Goal: Task Accomplishment & Management: Manage account settings

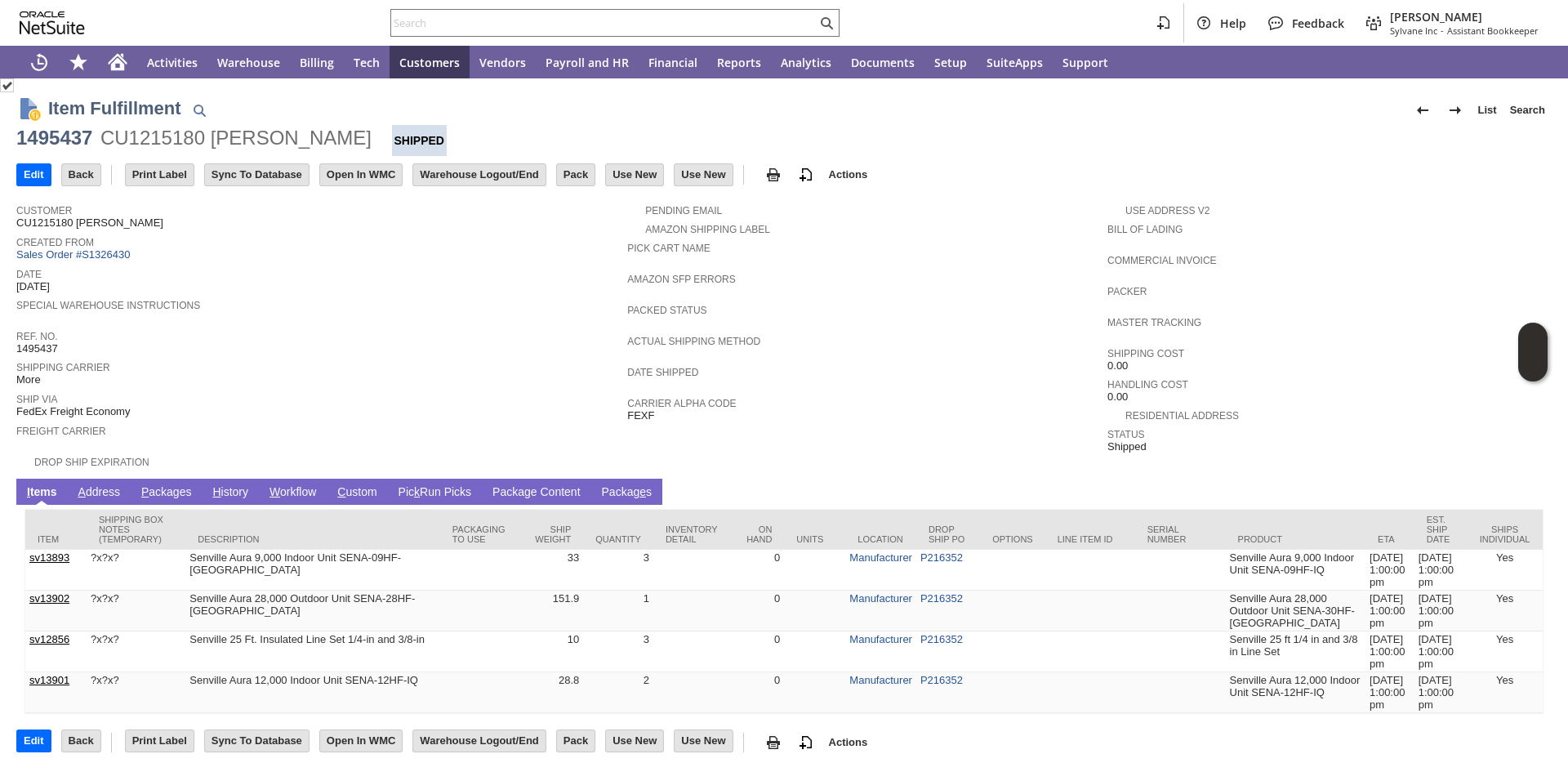
click at [174, 485] on link "P ackages" at bounding box center [166, 493] width 59 height 15
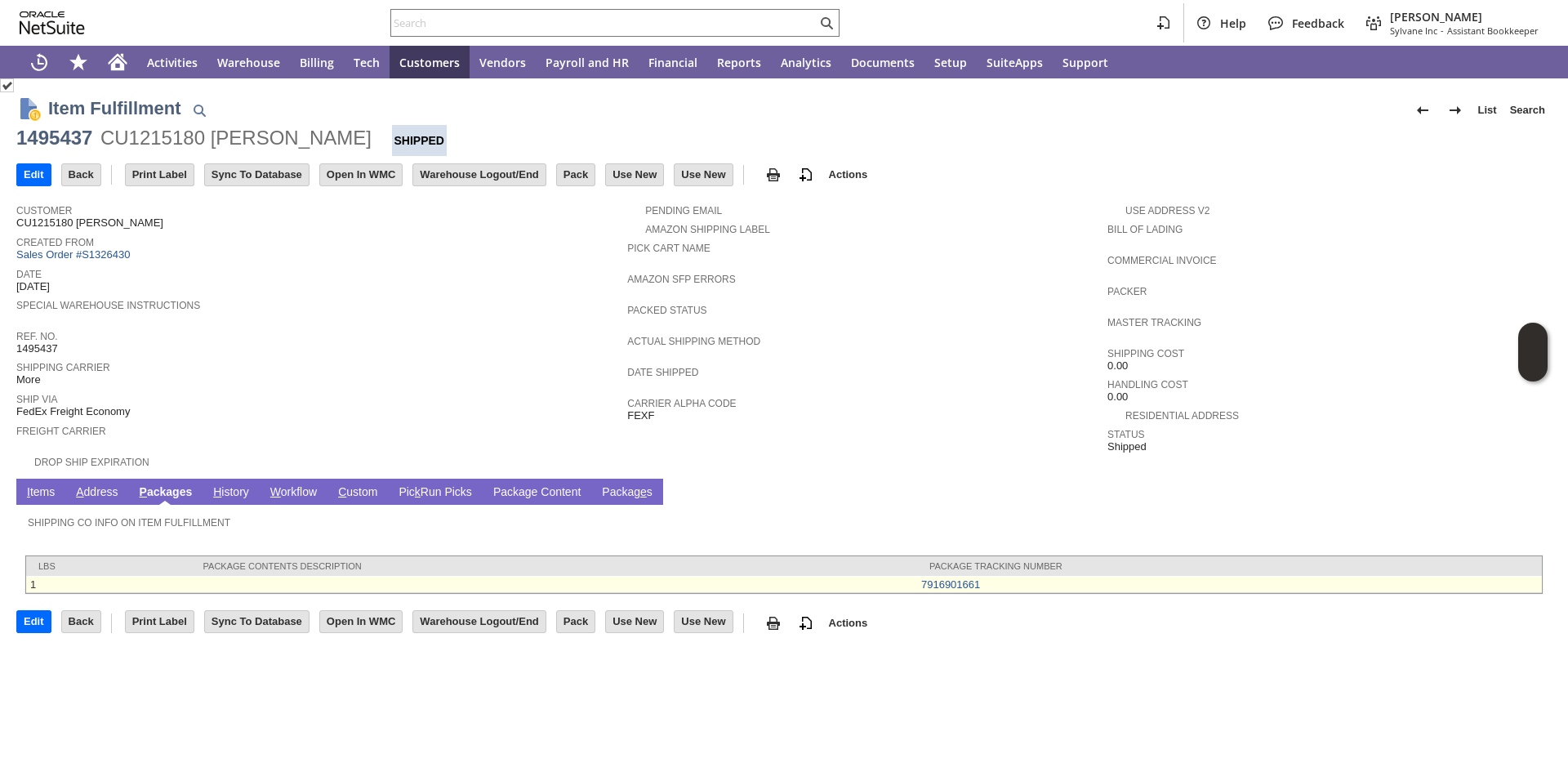
click at [1031, 580] on td "7916901661" at bounding box center [1229, 584] width 625 height 17
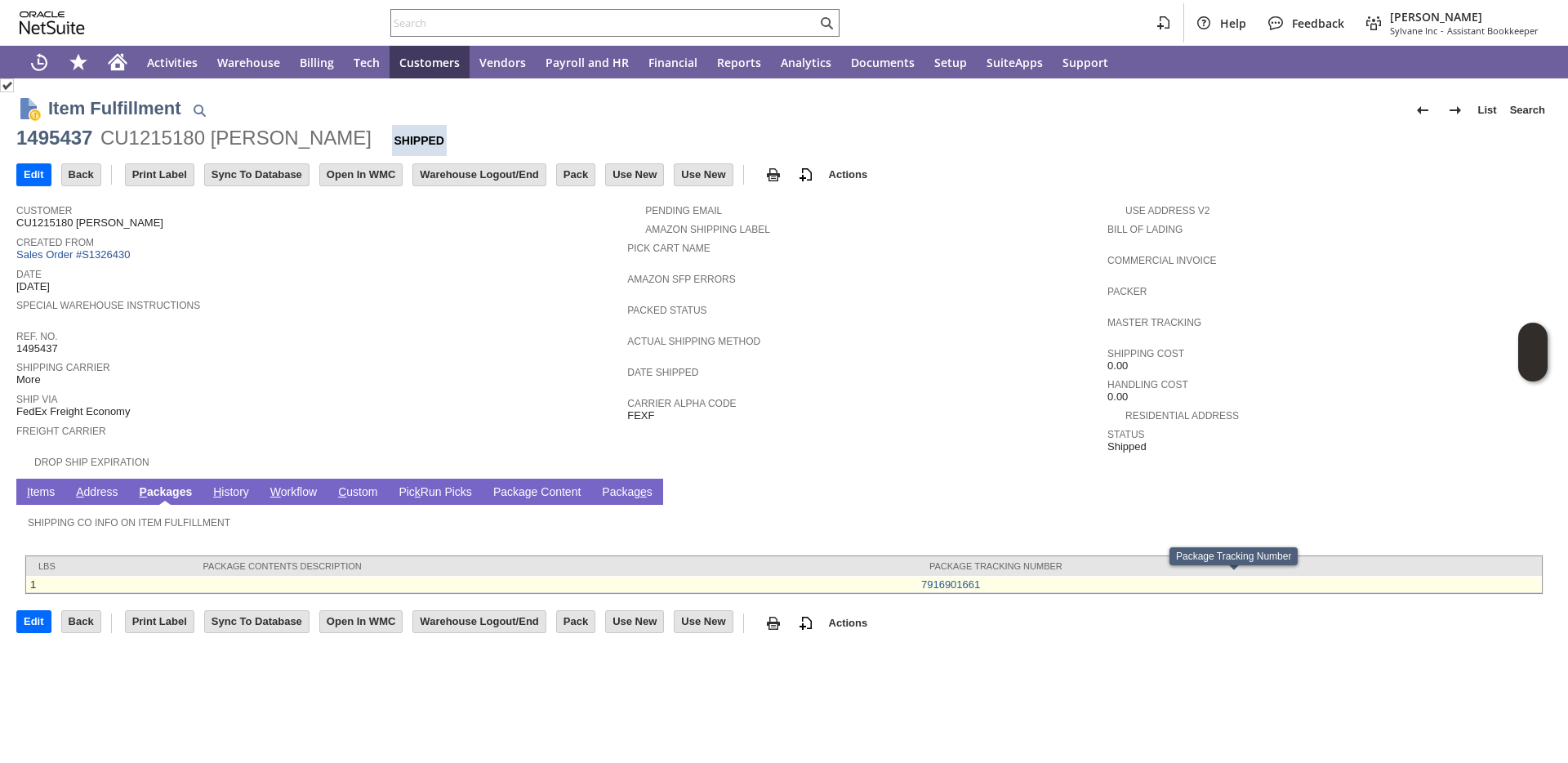
click at [990, 582] on td "7916901661" at bounding box center [1229, 584] width 625 height 17
copy tbody "lbs Package Contents Description Package Tracking Number 1"
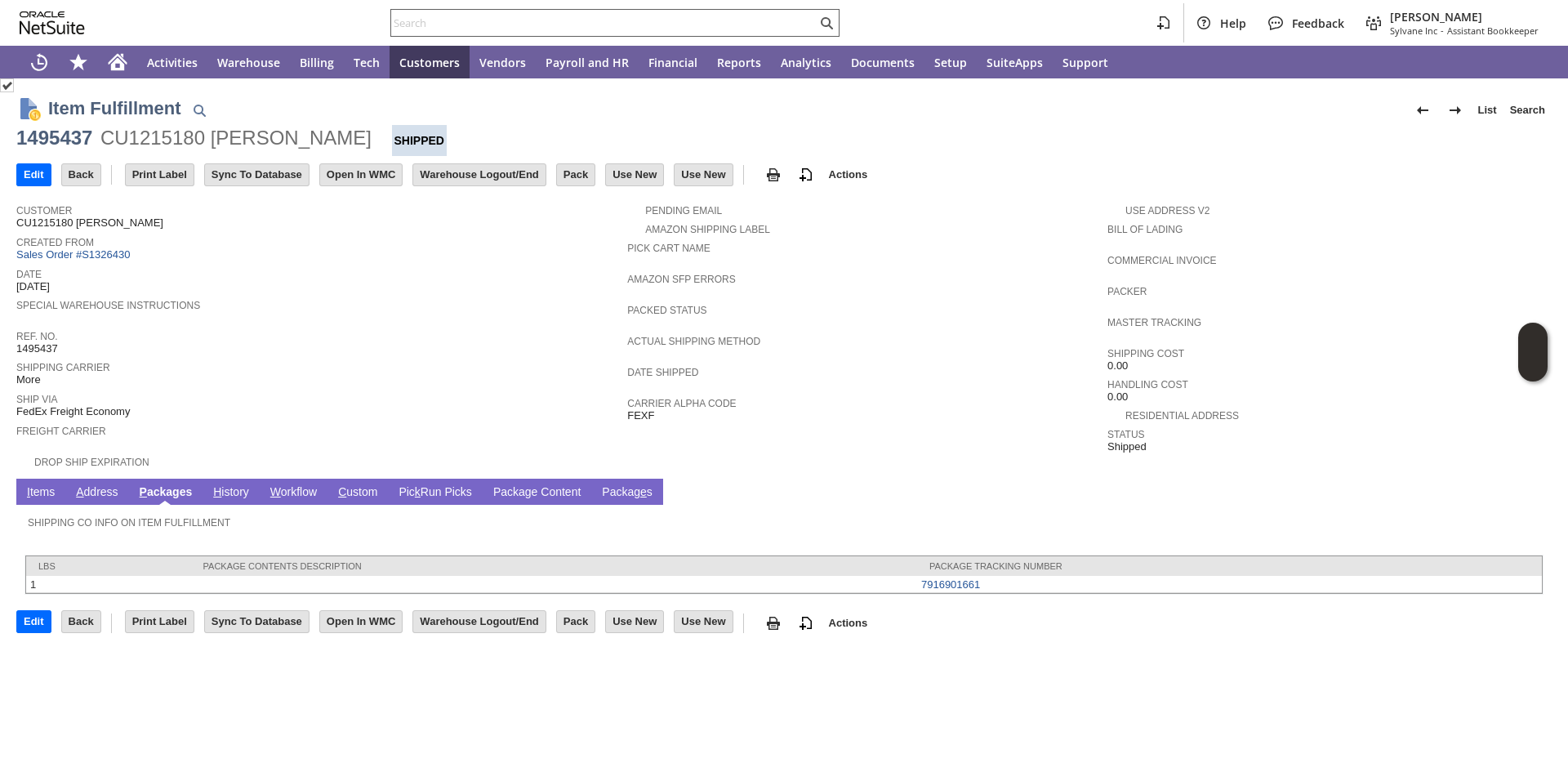
click at [507, 14] on input "text" at bounding box center [604, 22] width 426 height 20
paste input "SI-826822"
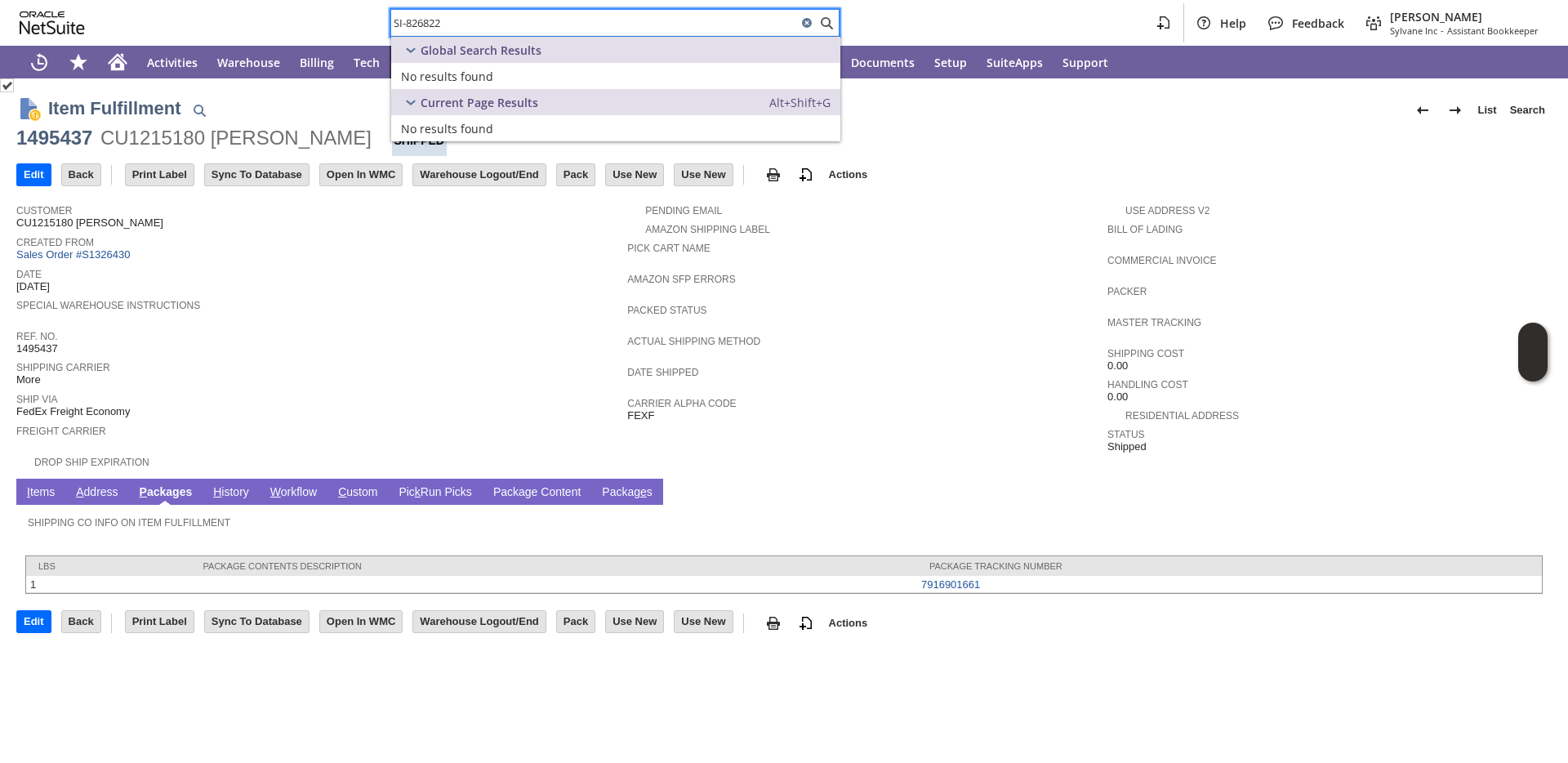
click at [409, 21] on input "SI-826822" at bounding box center [593, 22] width 406 height 20
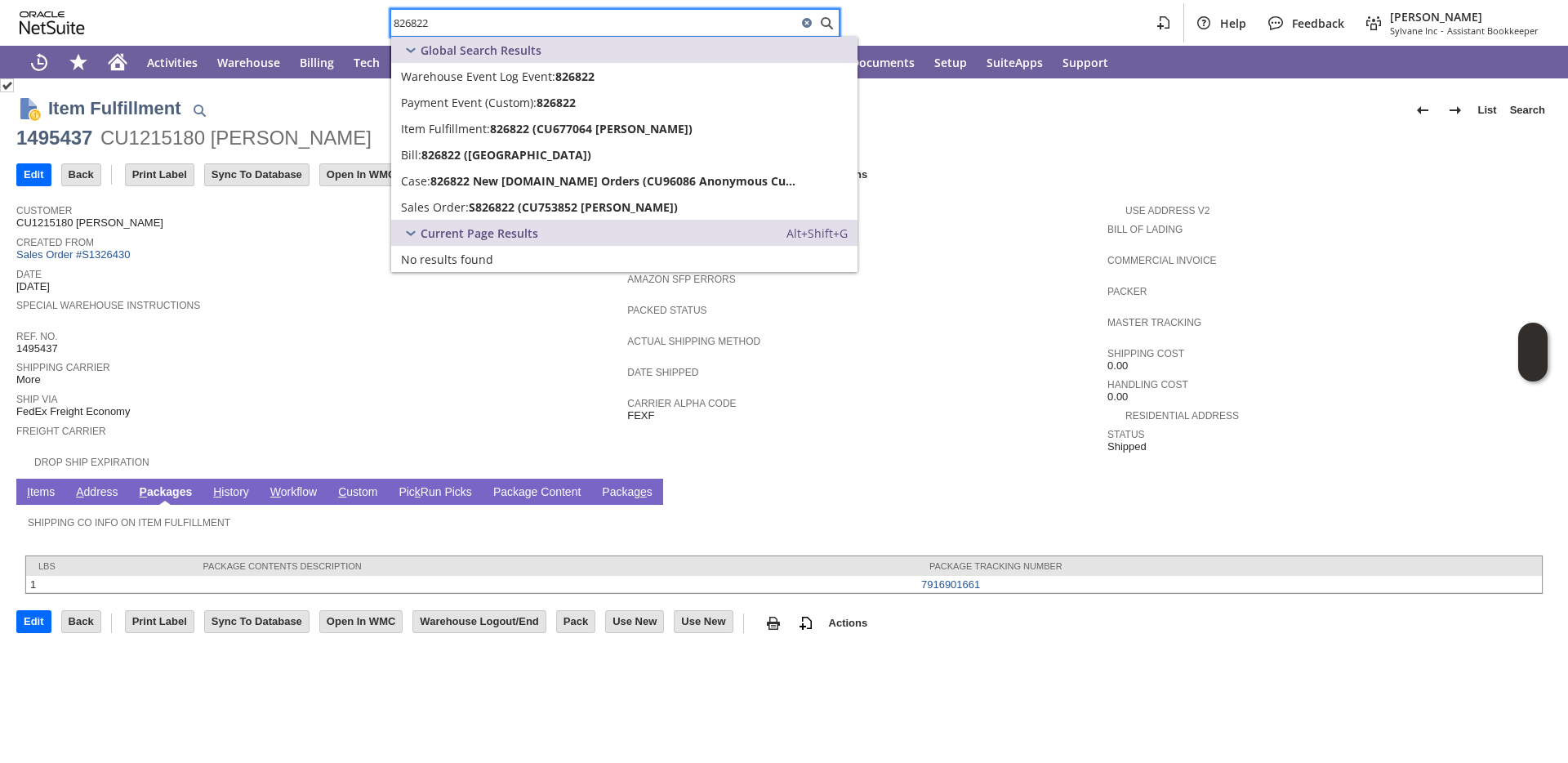
type input "826822"
click at [233, 496] on link "H istory" at bounding box center [232, 493] width 44 height 15
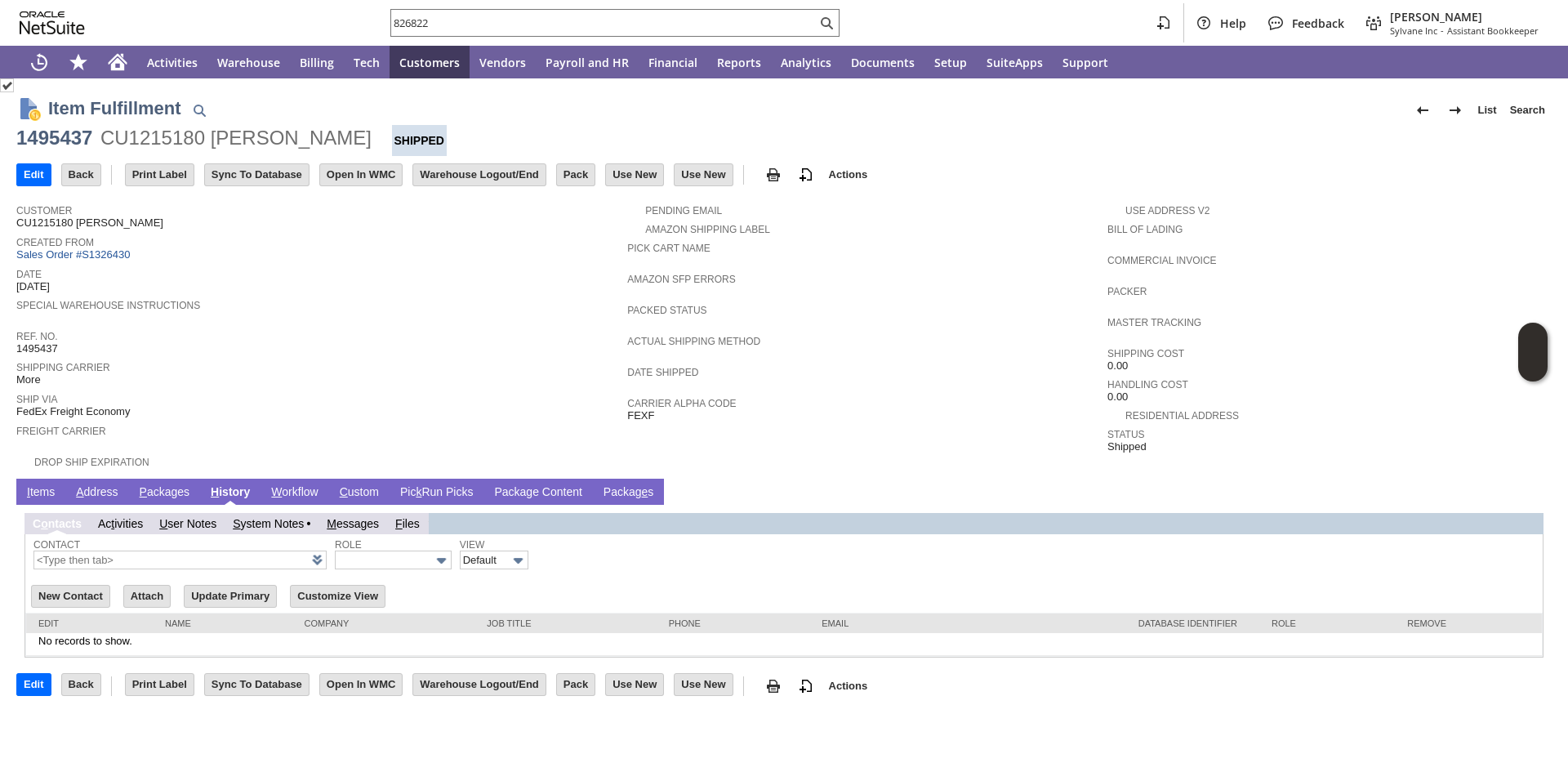
click at [48, 487] on link "I tems" at bounding box center [41, 493] width 36 height 15
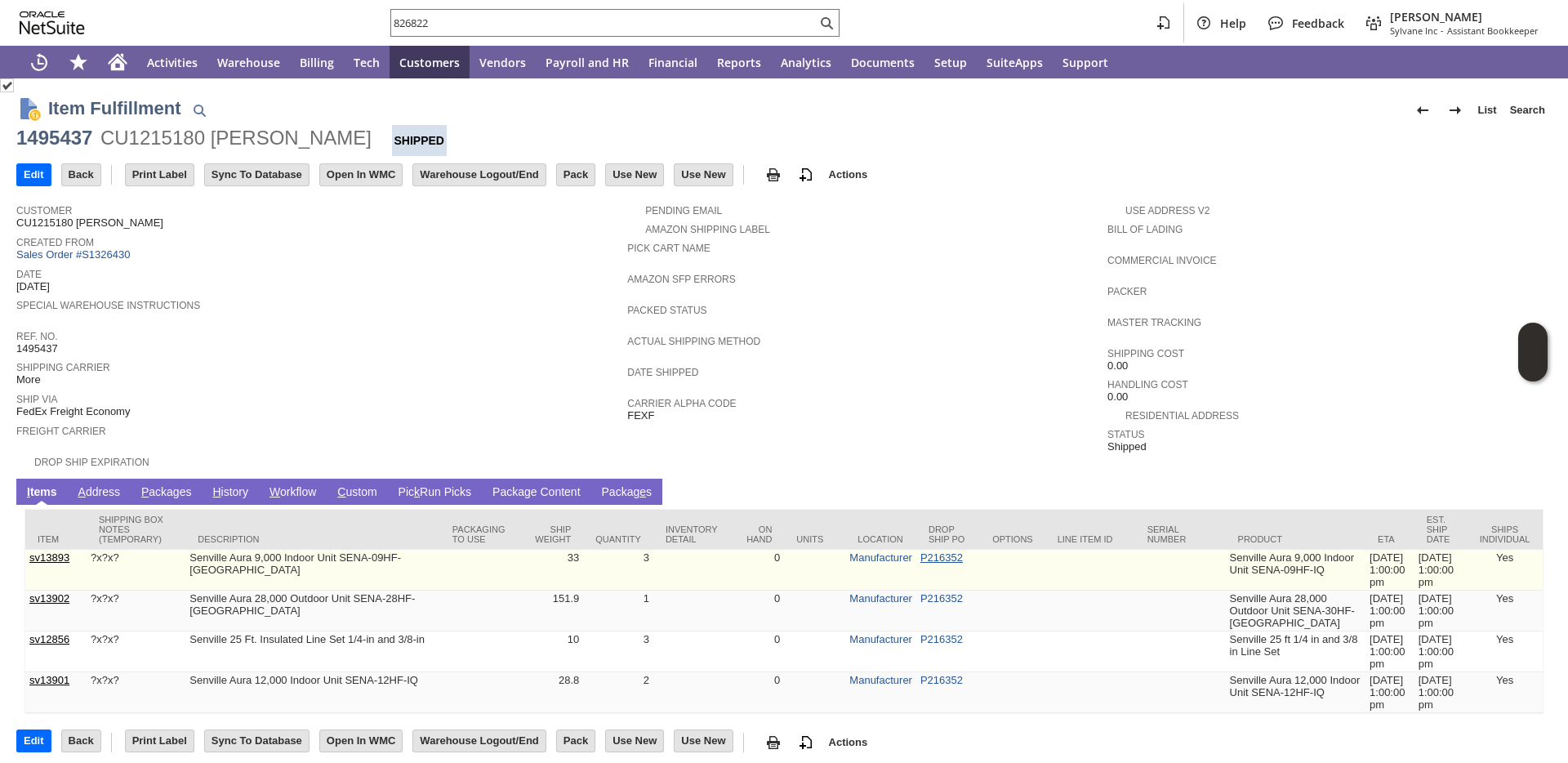
click at [920, 556] on link "P216352" at bounding box center [941, 558] width 43 height 12
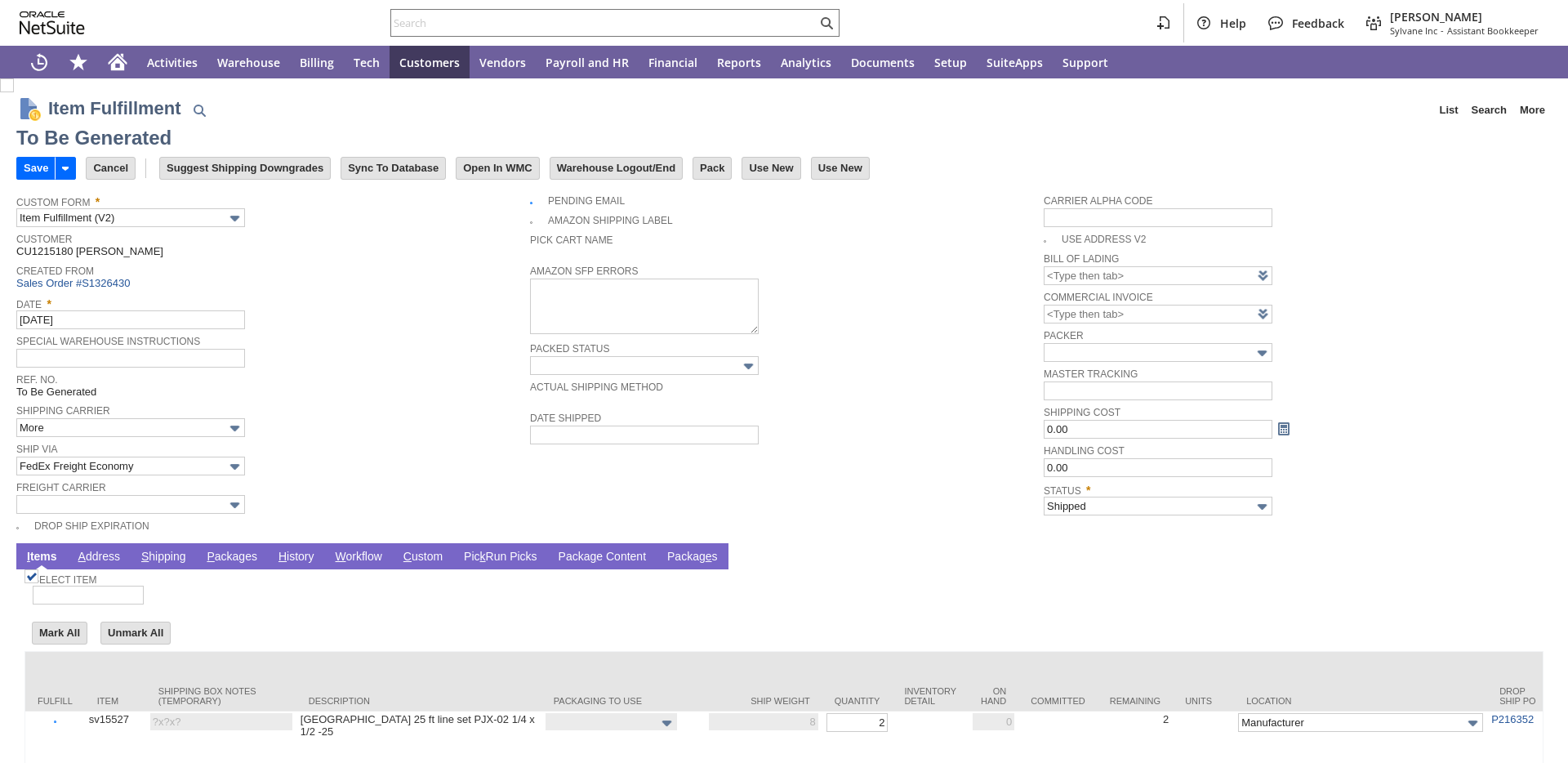
click at [232, 559] on link "P ackages" at bounding box center [232, 558] width 59 height 15
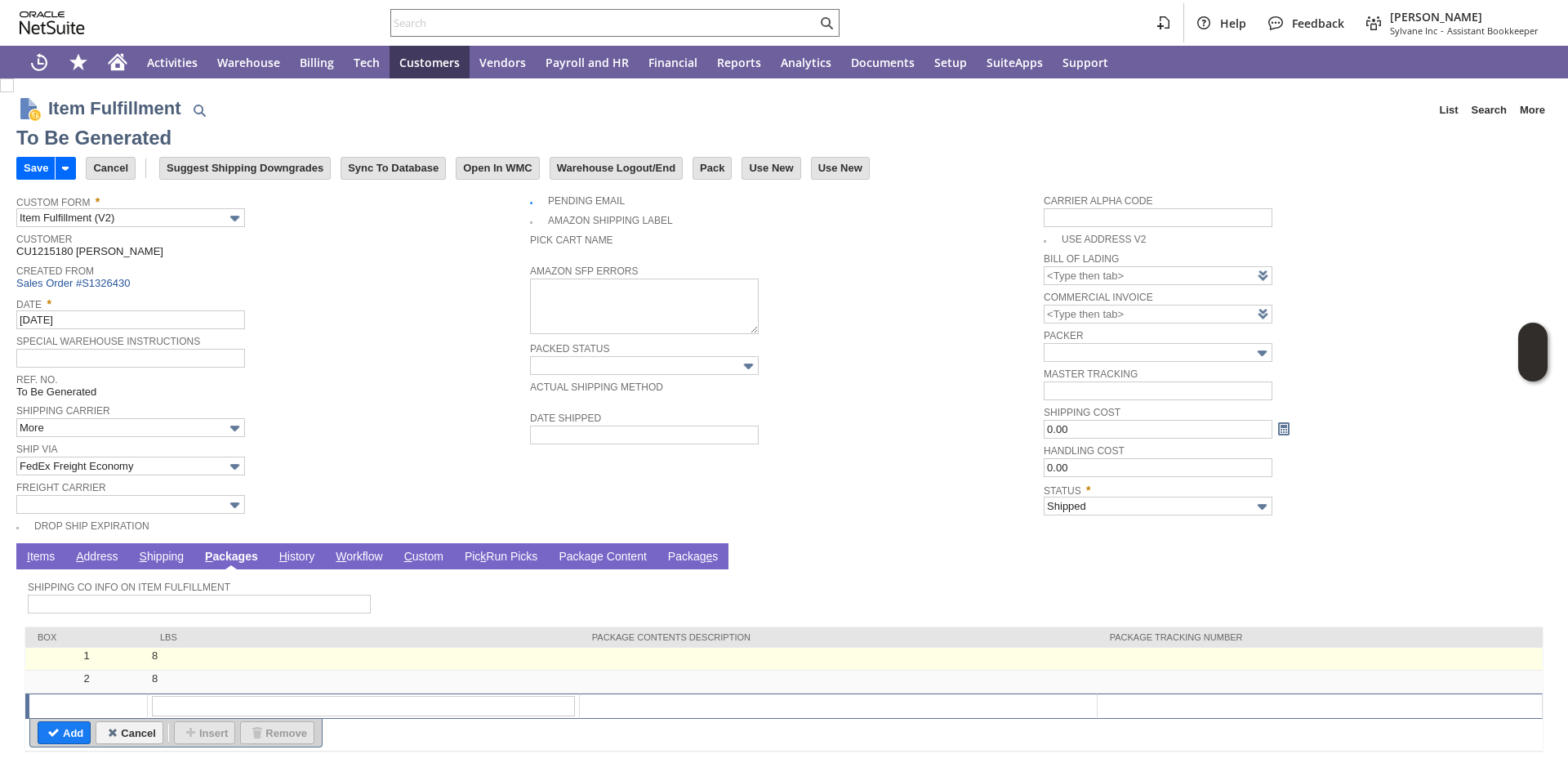
click at [1097, 660] on td at bounding box center [1319, 659] width 445 height 23
type input "OK"
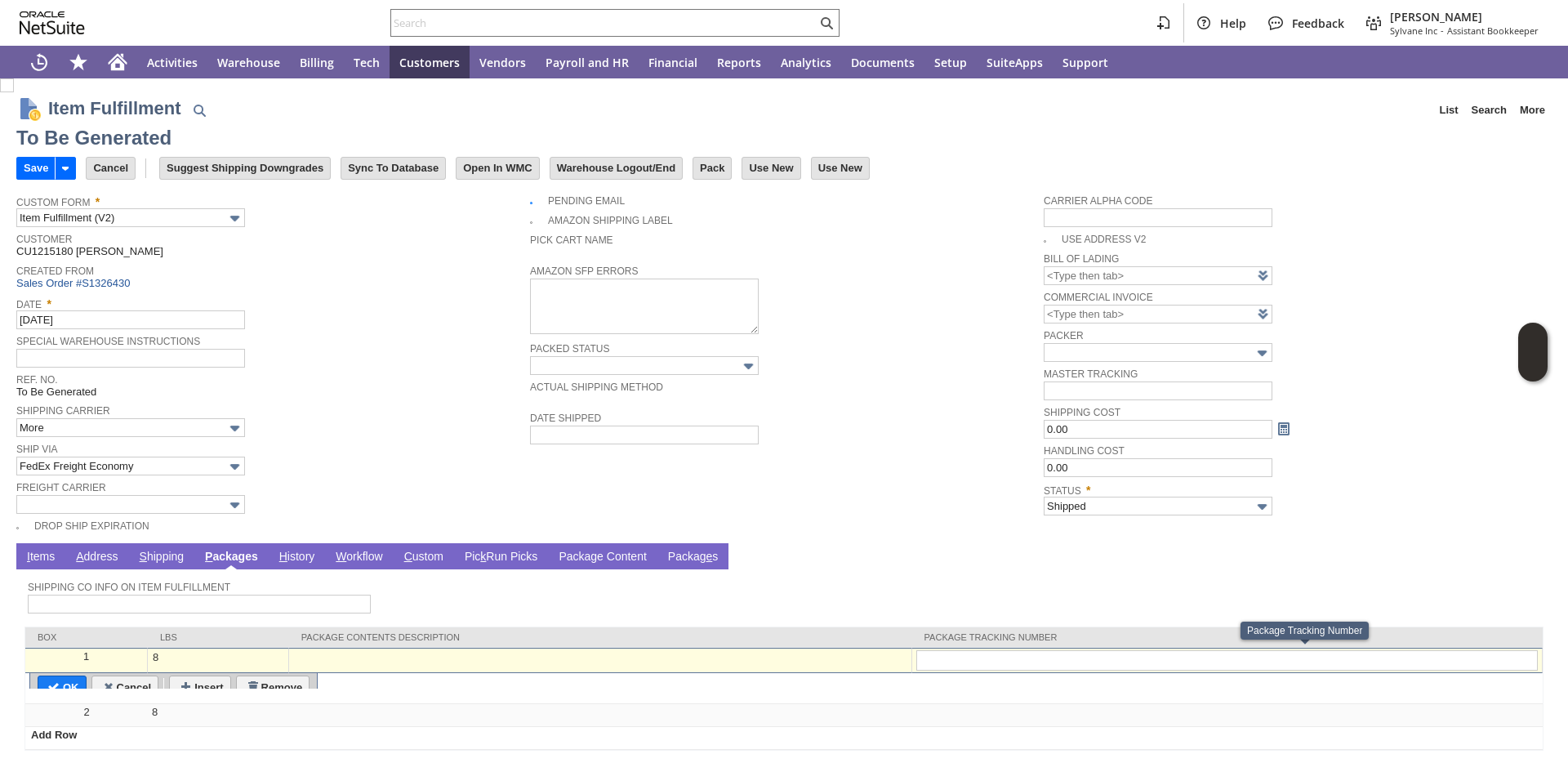
type input "7916901661"
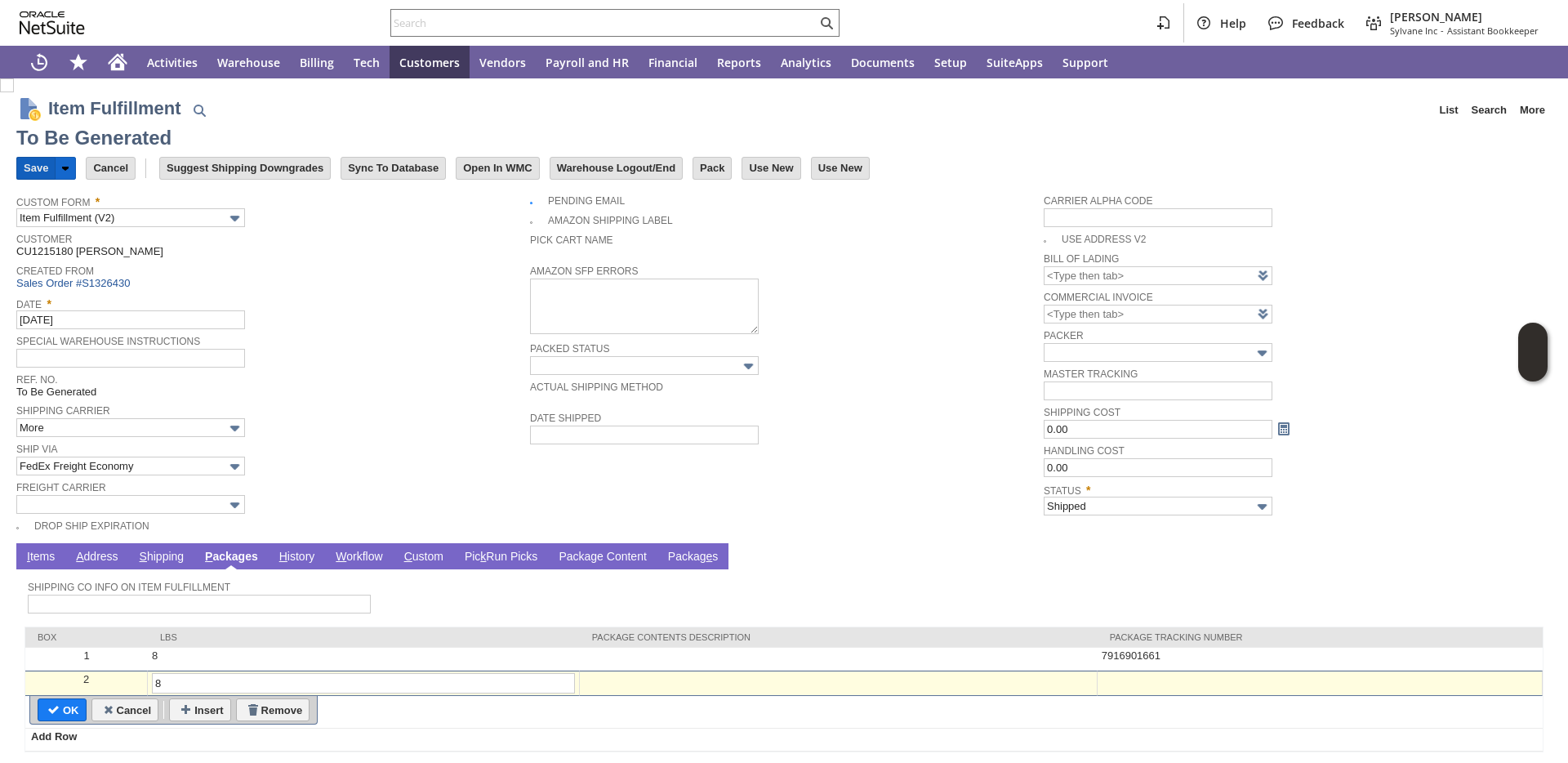
click at [24, 175] on input "Save" at bounding box center [36, 168] width 37 height 21
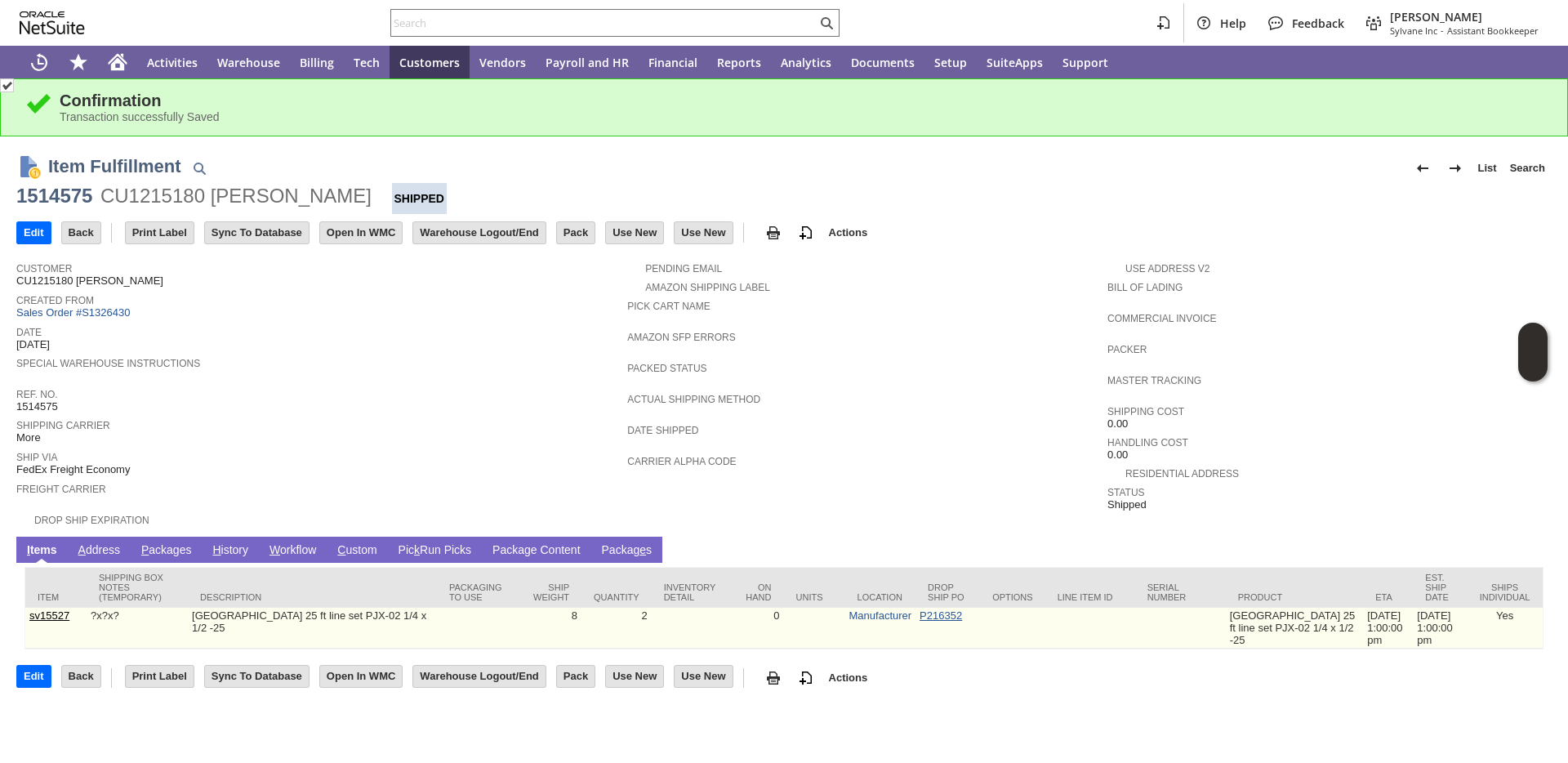
click at [921, 612] on link "P216352" at bounding box center [941, 616] width 43 height 12
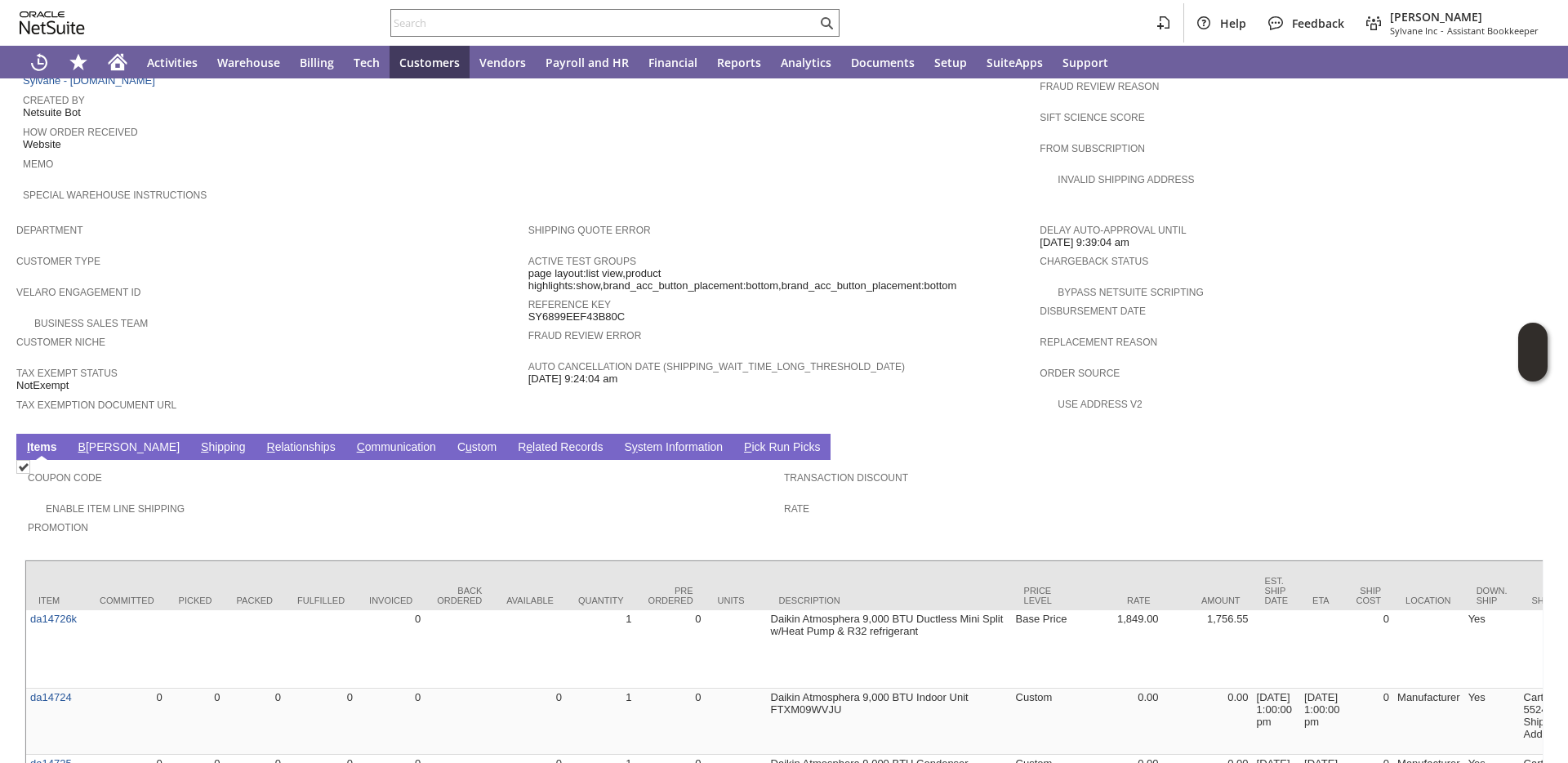
scroll to position [932, 0]
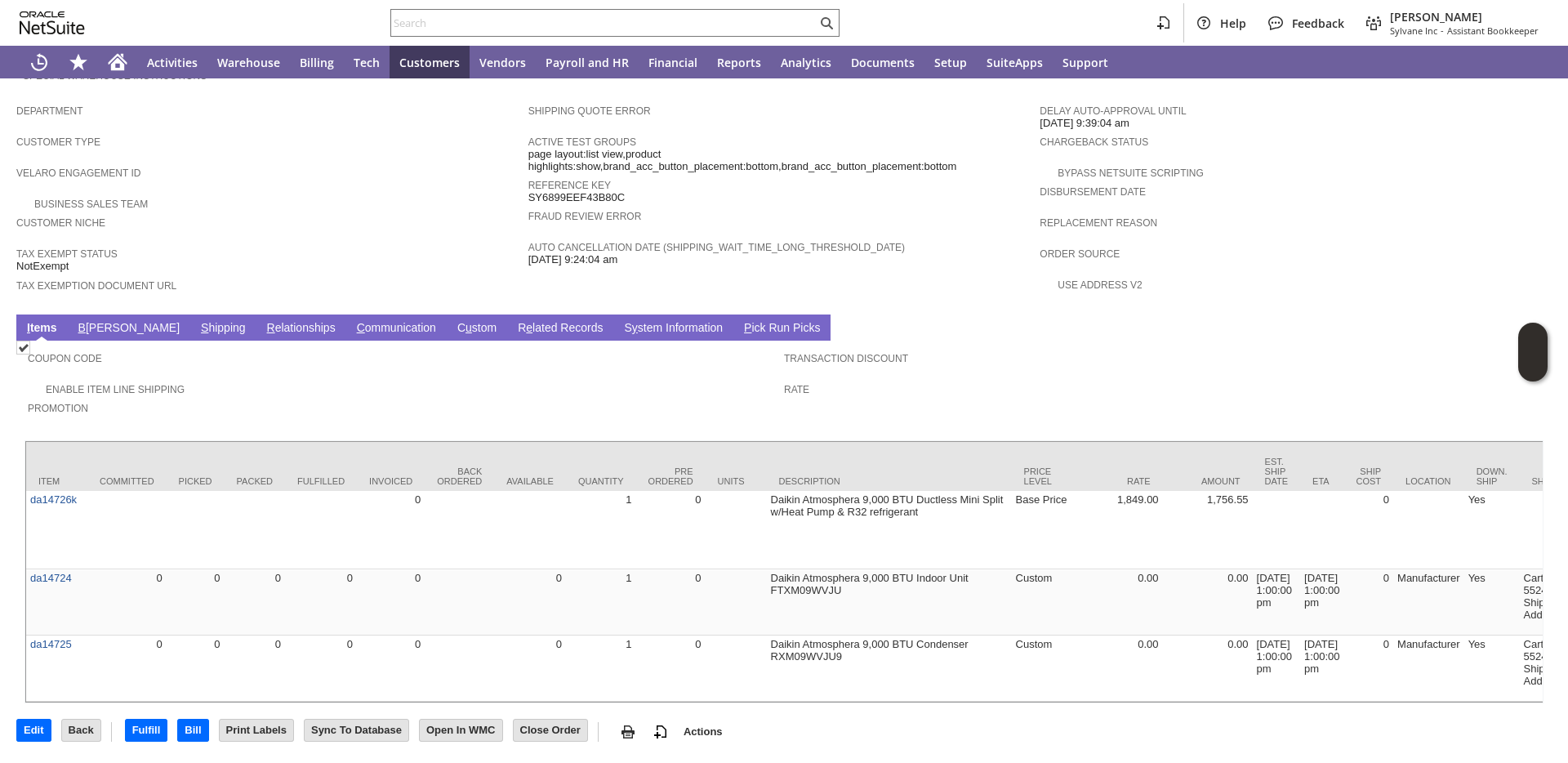
click at [94, 321] on link "B illing" at bounding box center [129, 329] width 110 height 15
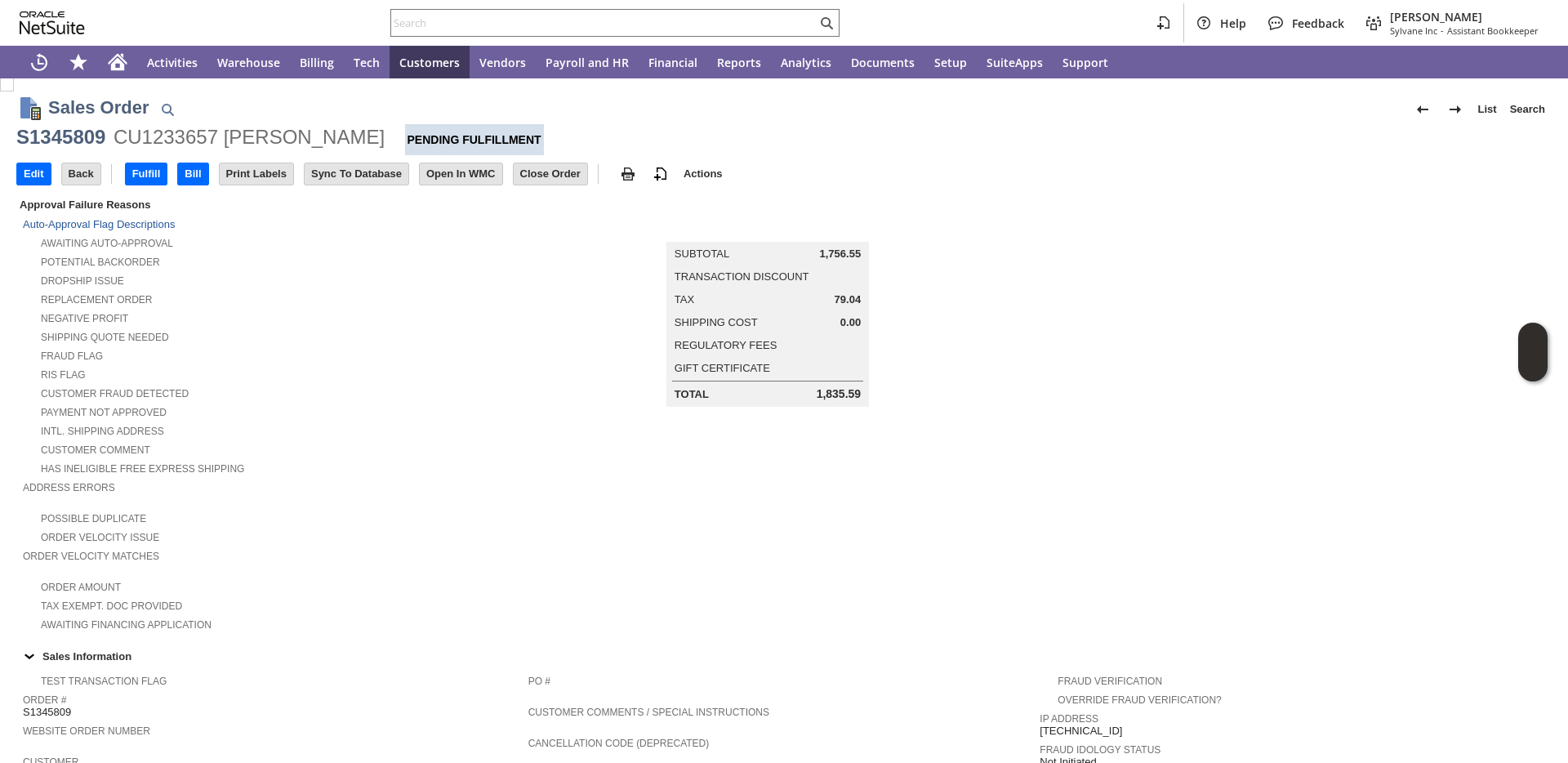
scroll to position [0, 0]
click at [41, 177] on input "Edit" at bounding box center [33, 175] width 33 height 21
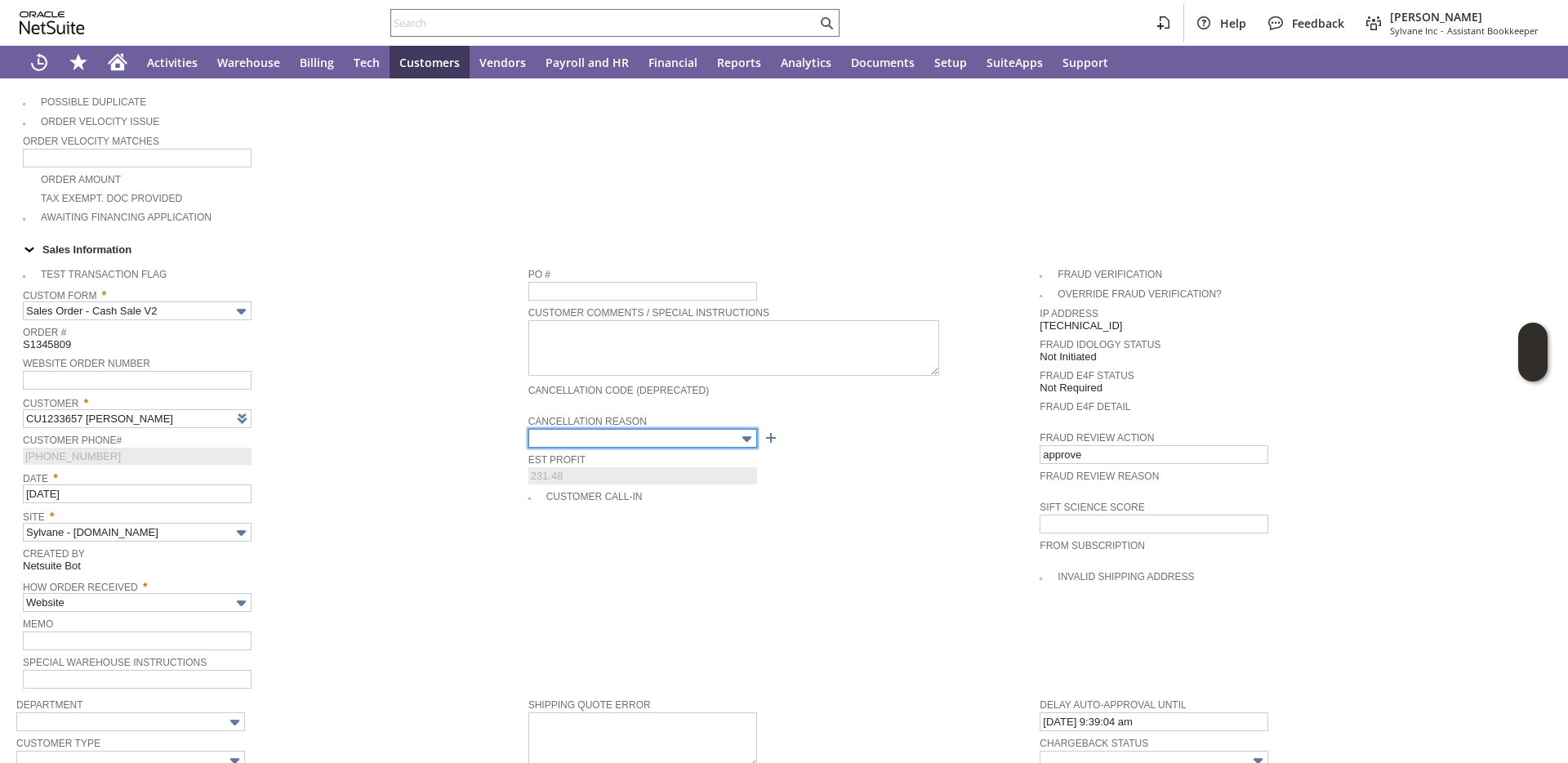
click at [573, 440] on input "text" at bounding box center [643, 439] width 229 height 19
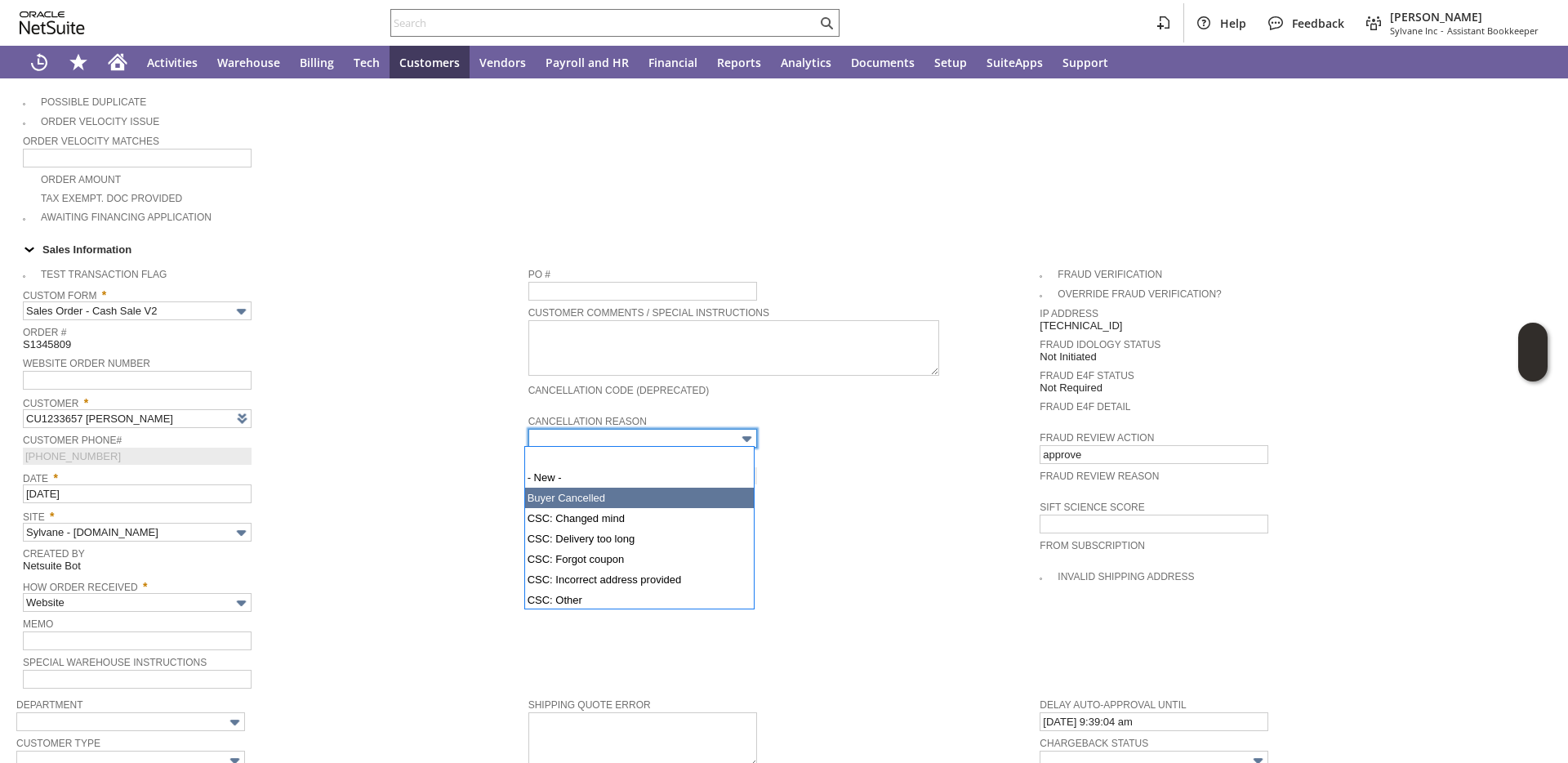
type input "Buyer Cancelled"
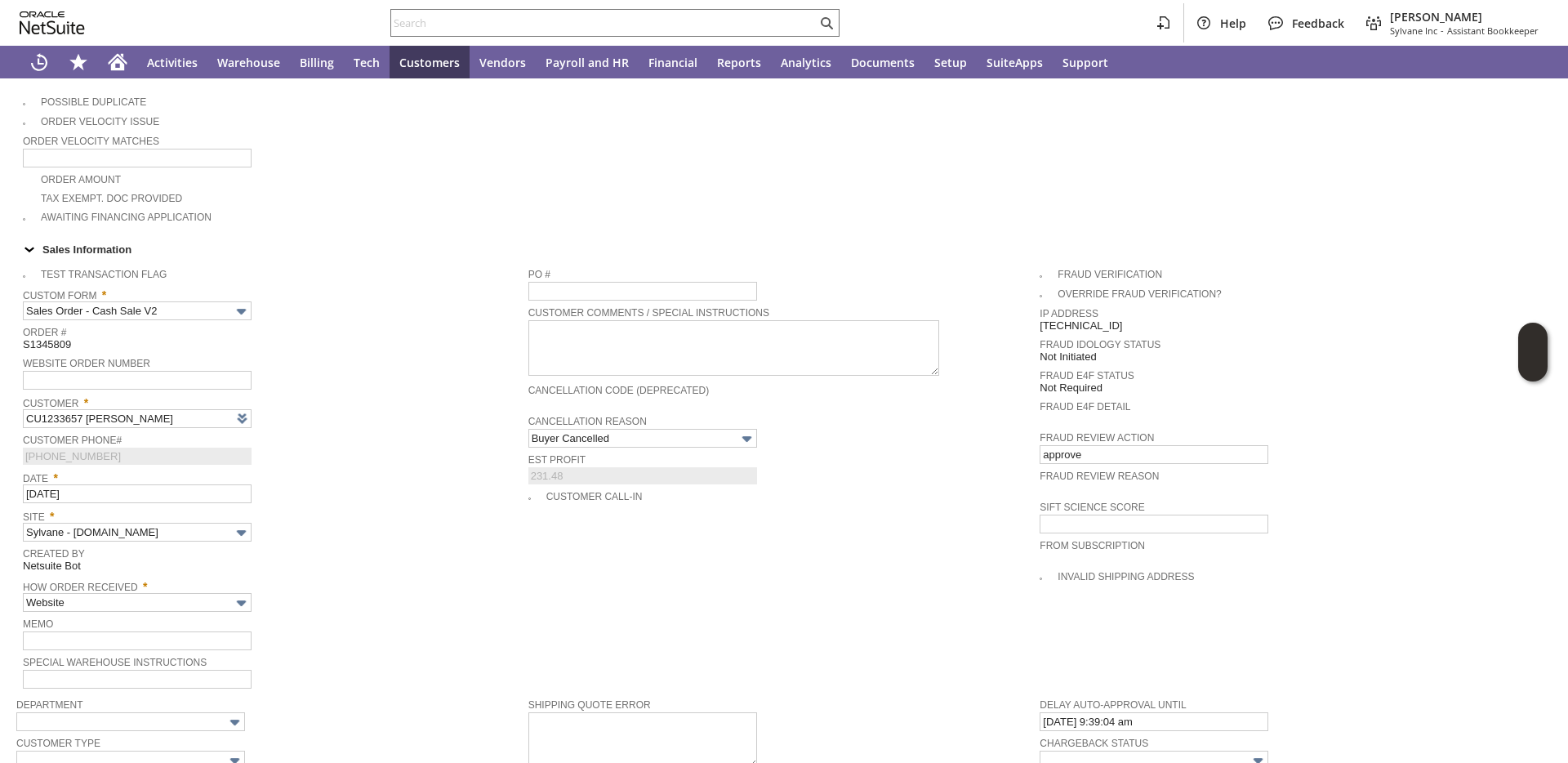
click at [435, 434] on span "Customer Phone#" at bounding box center [272, 439] width 497 height 18
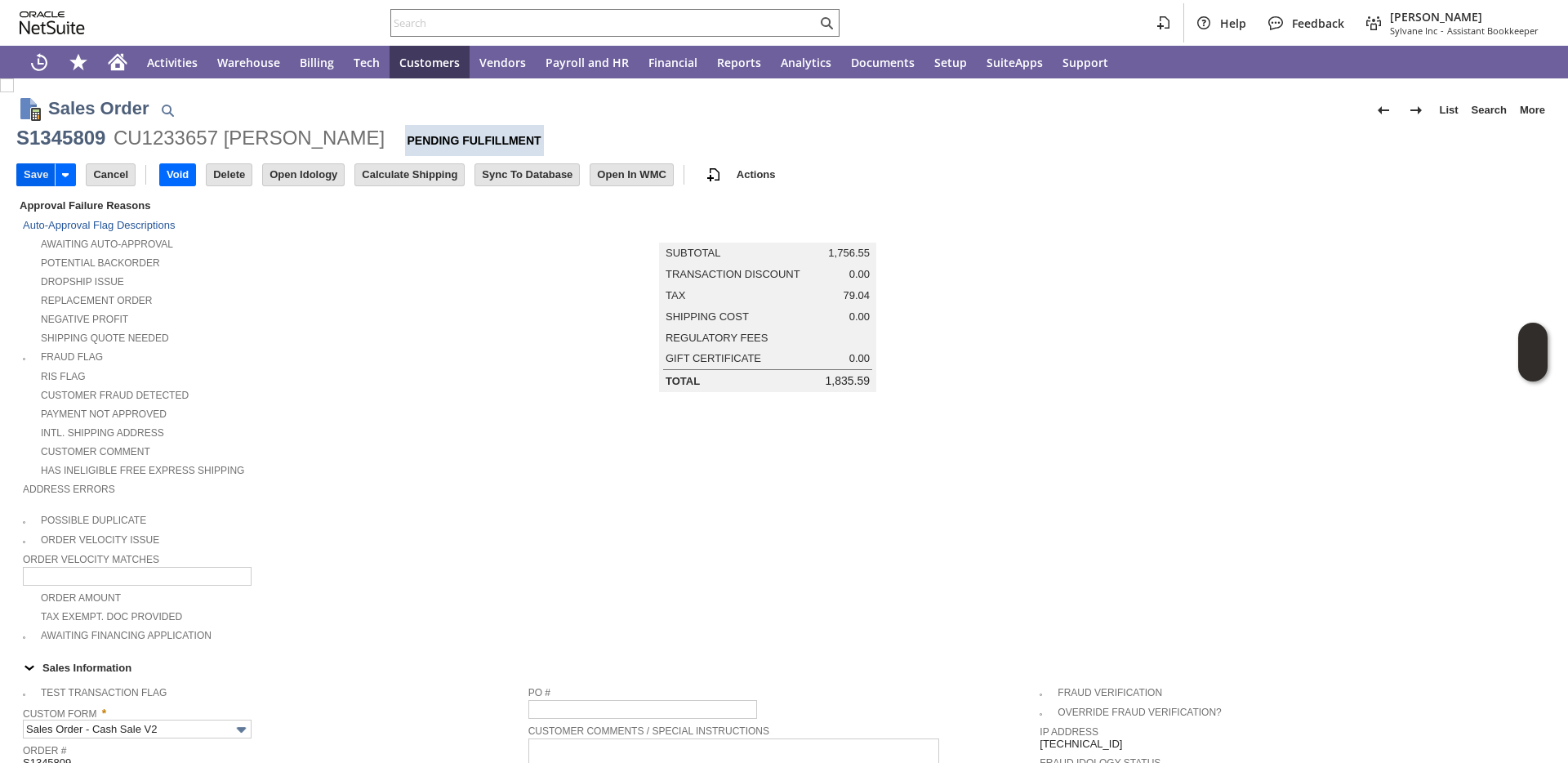
click at [43, 174] on input "Save" at bounding box center [36, 175] width 37 height 21
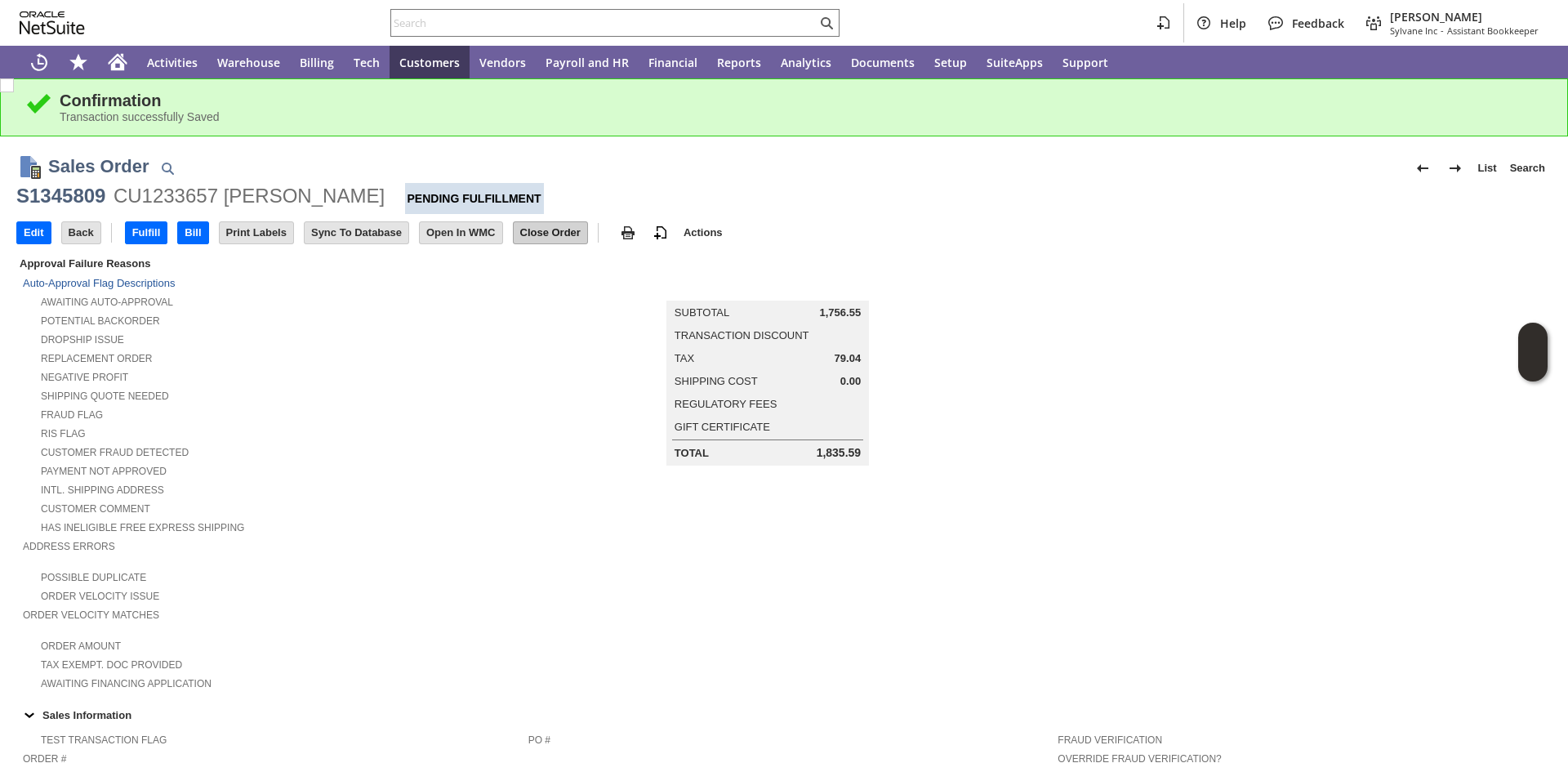
click at [580, 243] on input "Close Order" at bounding box center [550, 232] width 73 height 21
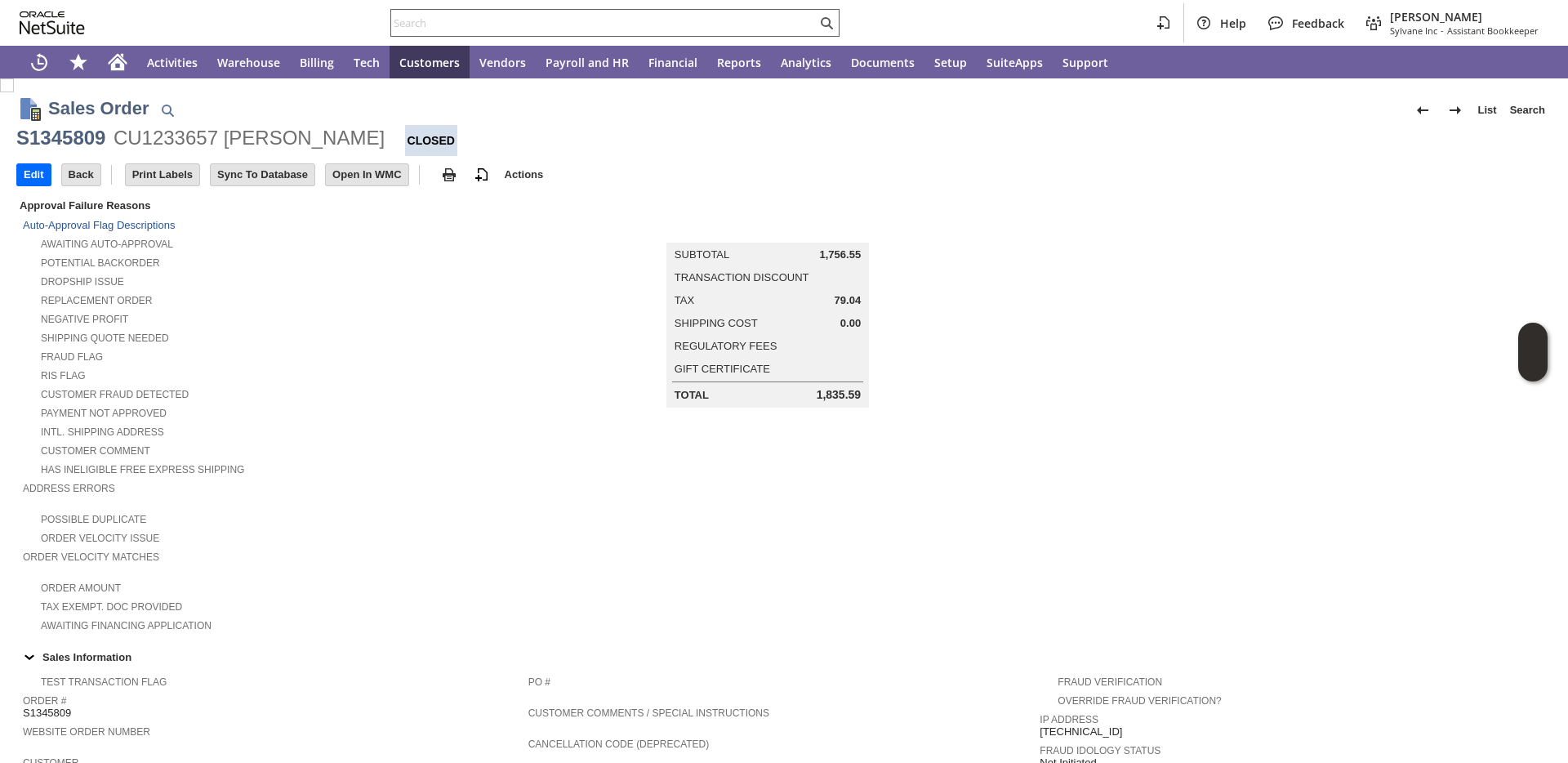
click at [581, 26] on input "text" at bounding box center [604, 22] width 426 height 20
paste input "P218540"
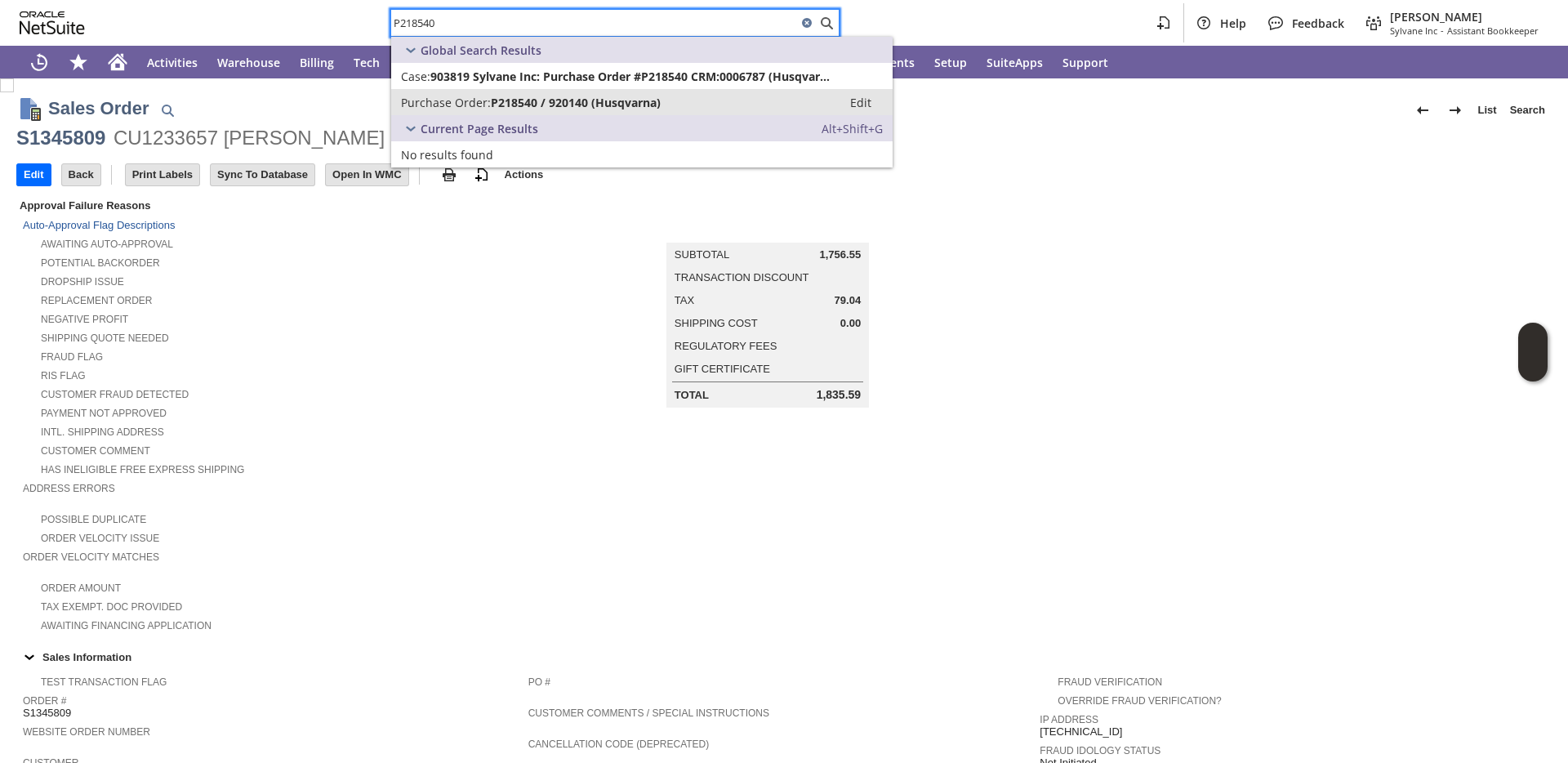
type input "P218540"
click at [469, 107] on span "Purchase Order:" at bounding box center [446, 102] width 90 height 15
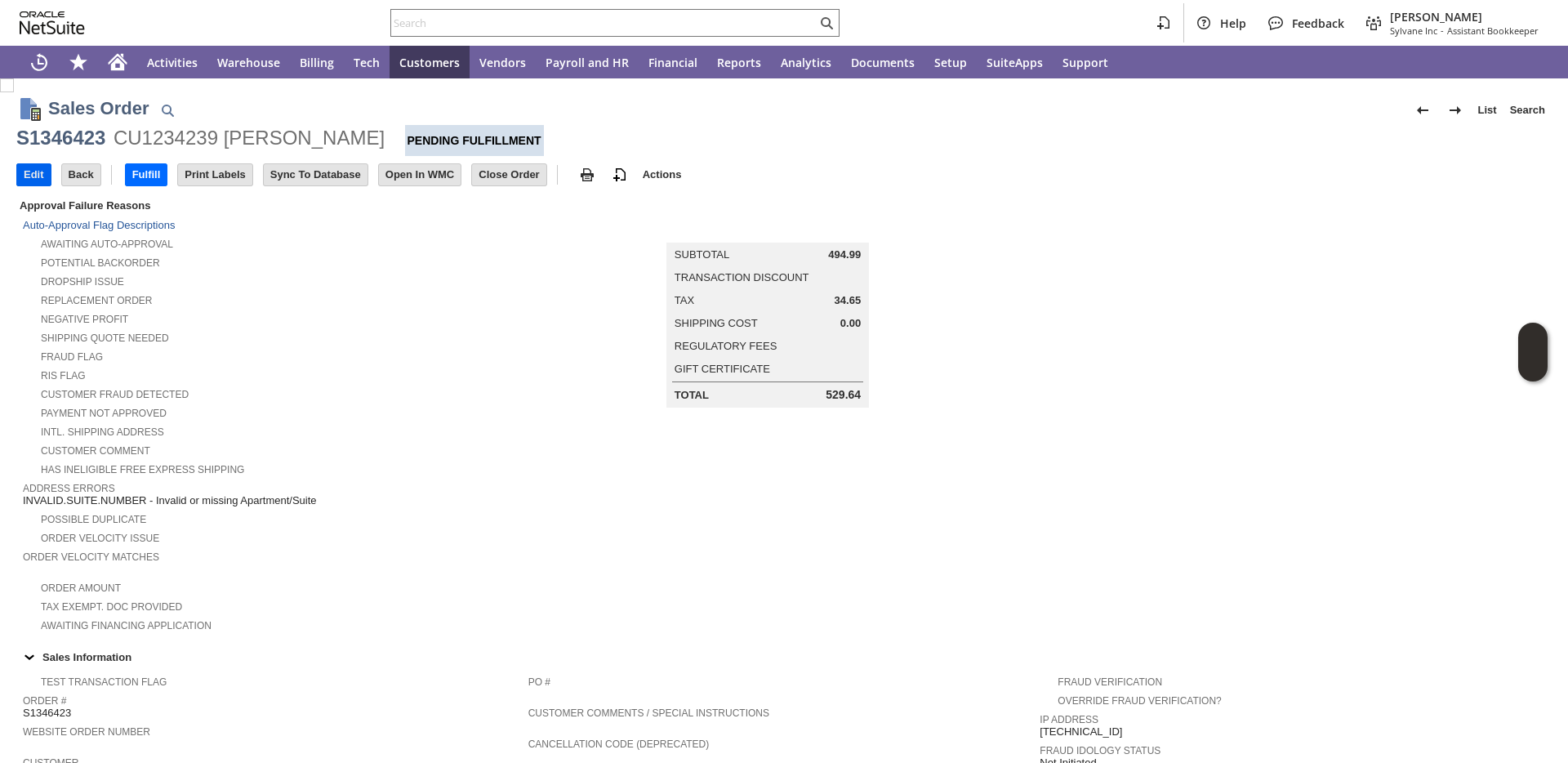
click at [36, 175] on input "Edit" at bounding box center [33, 175] width 33 height 21
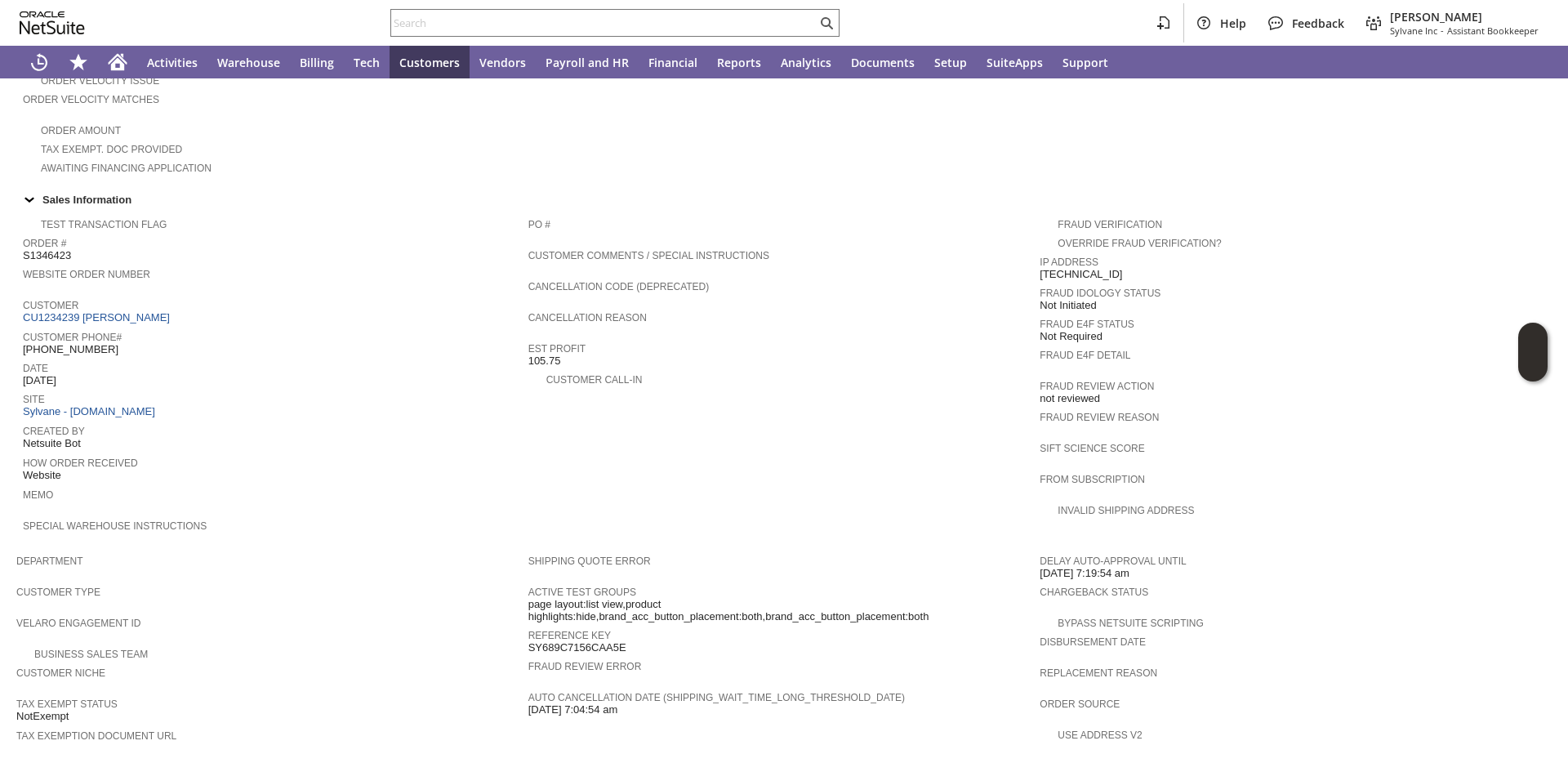
scroll to position [792, 0]
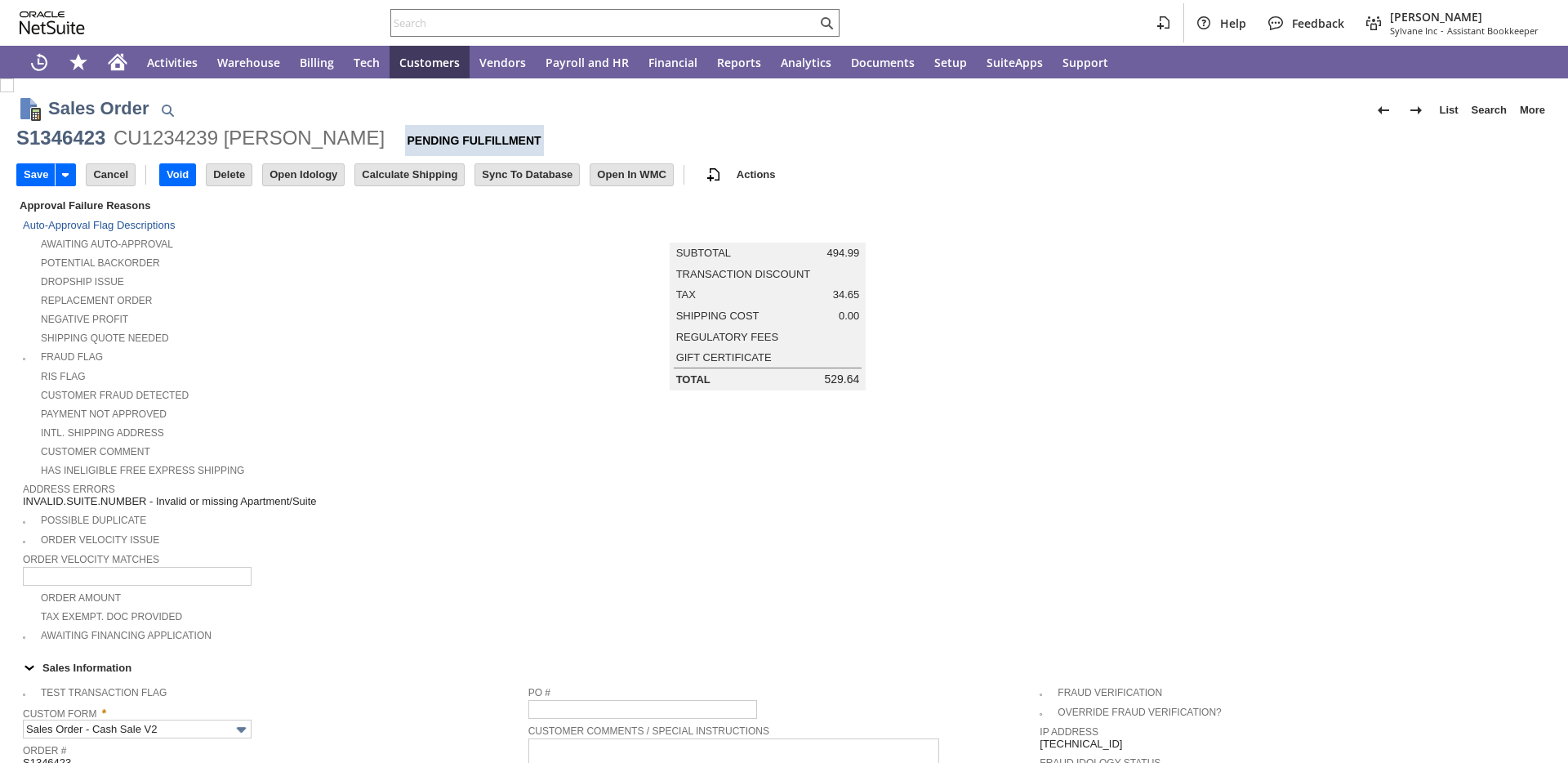
scroll to position [817, 0]
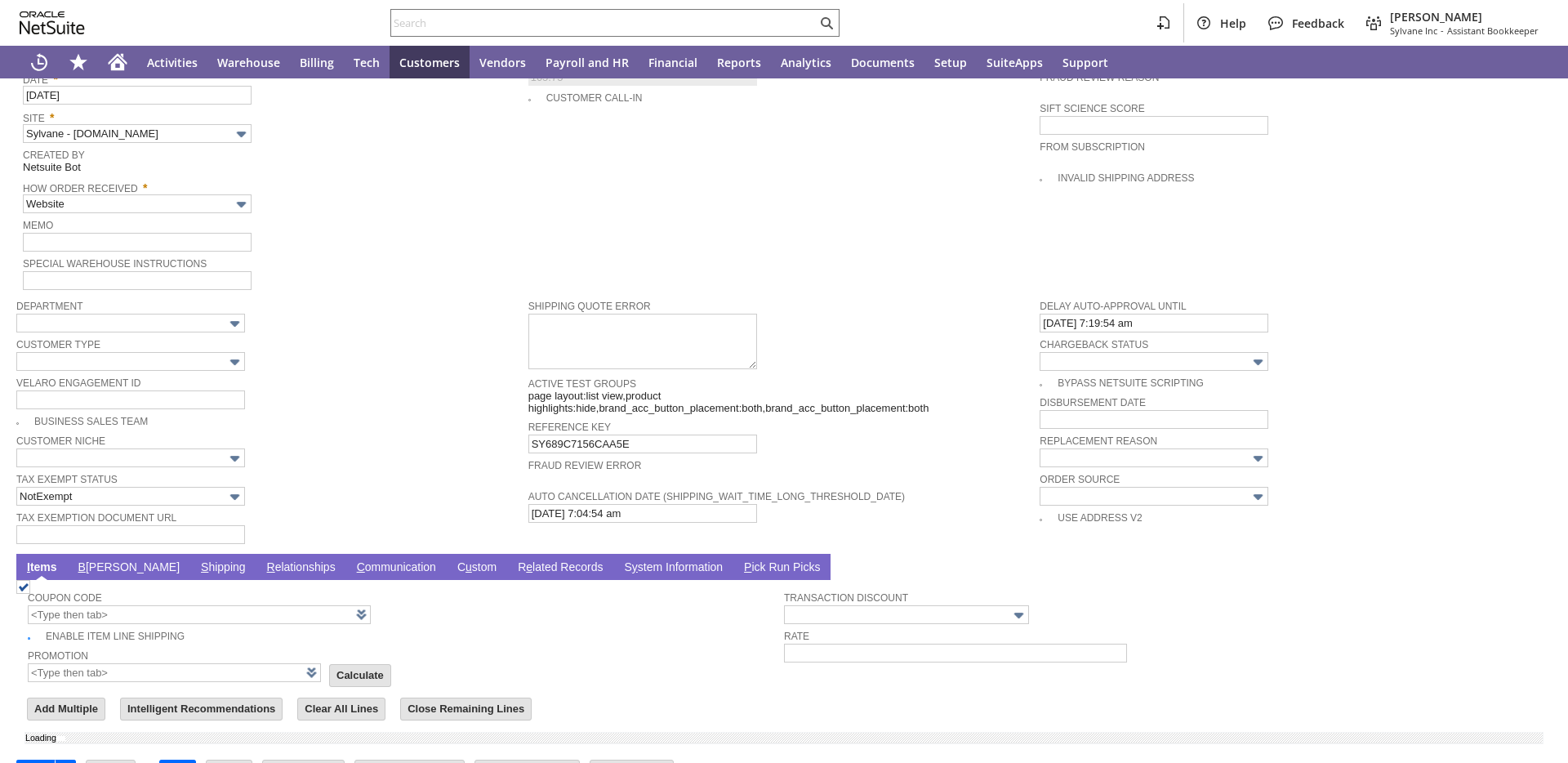
click at [92, 576] on link "B [PERSON_NAME]" at bounding box center [129, 568] width 110 height 15
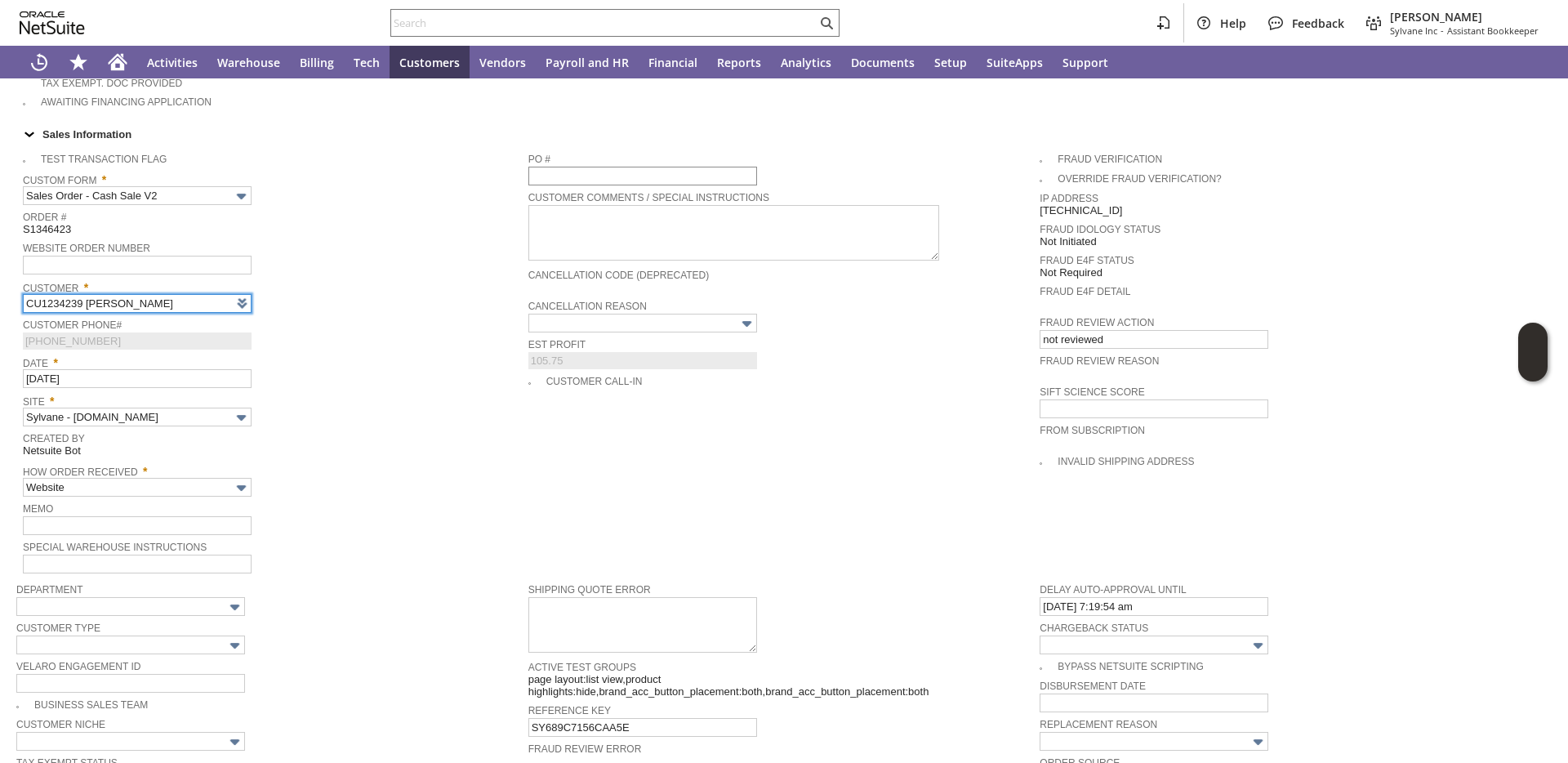
scroll to position [513, 0]
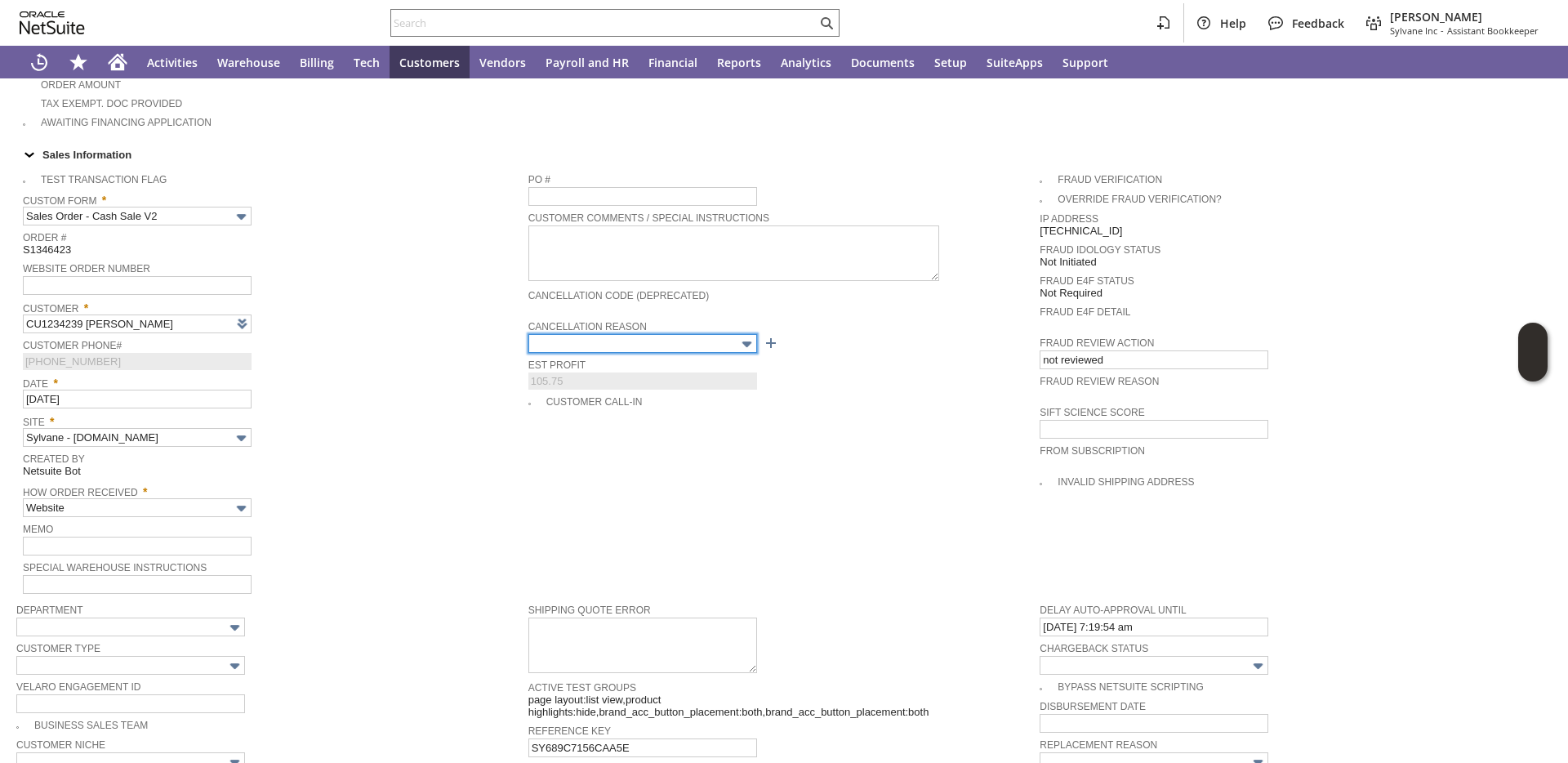
click at [602, 342] on input "text" at bounding box center [643, 343] width 229 height 19
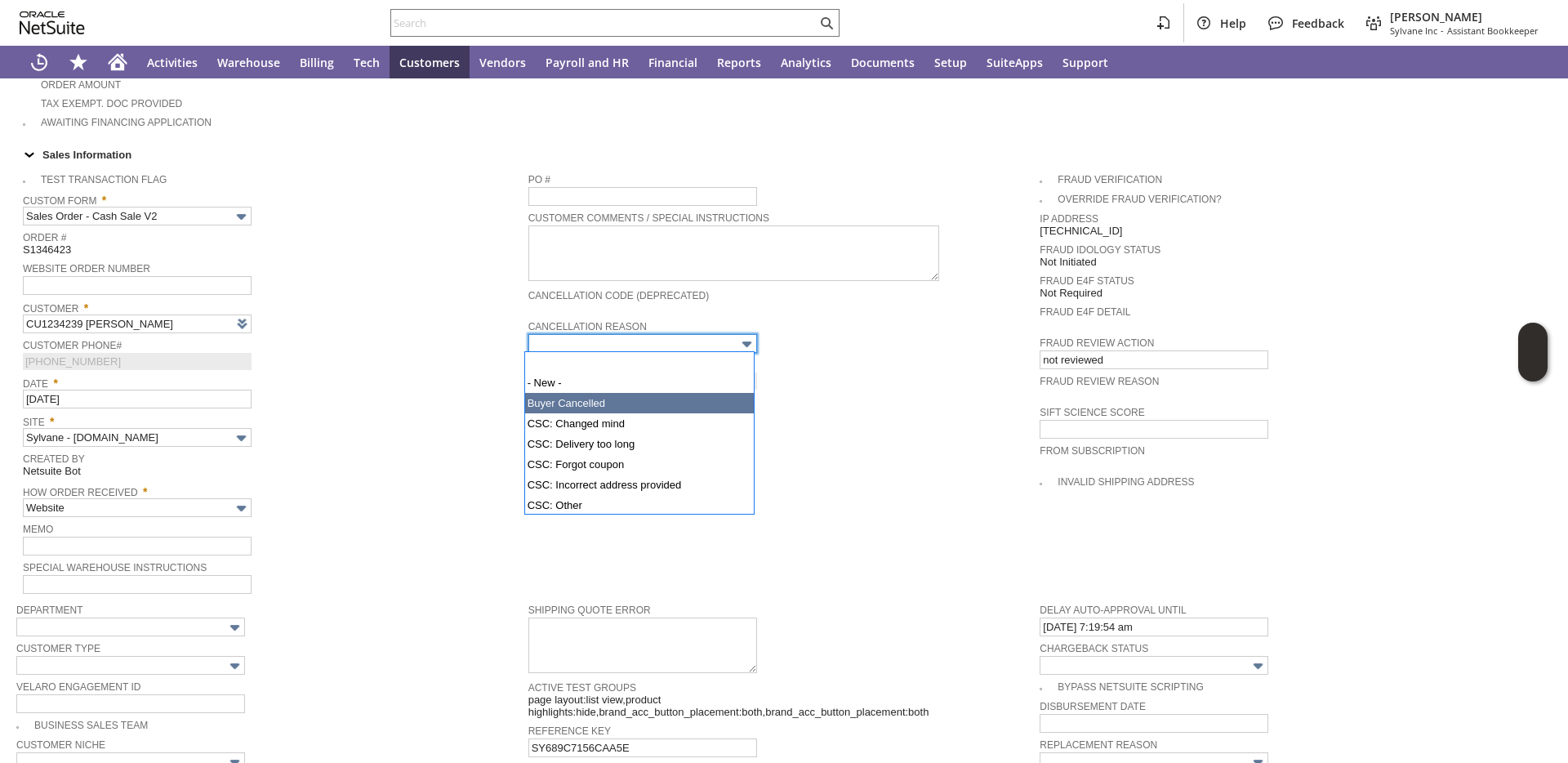
type input "Buyer Cancelled"
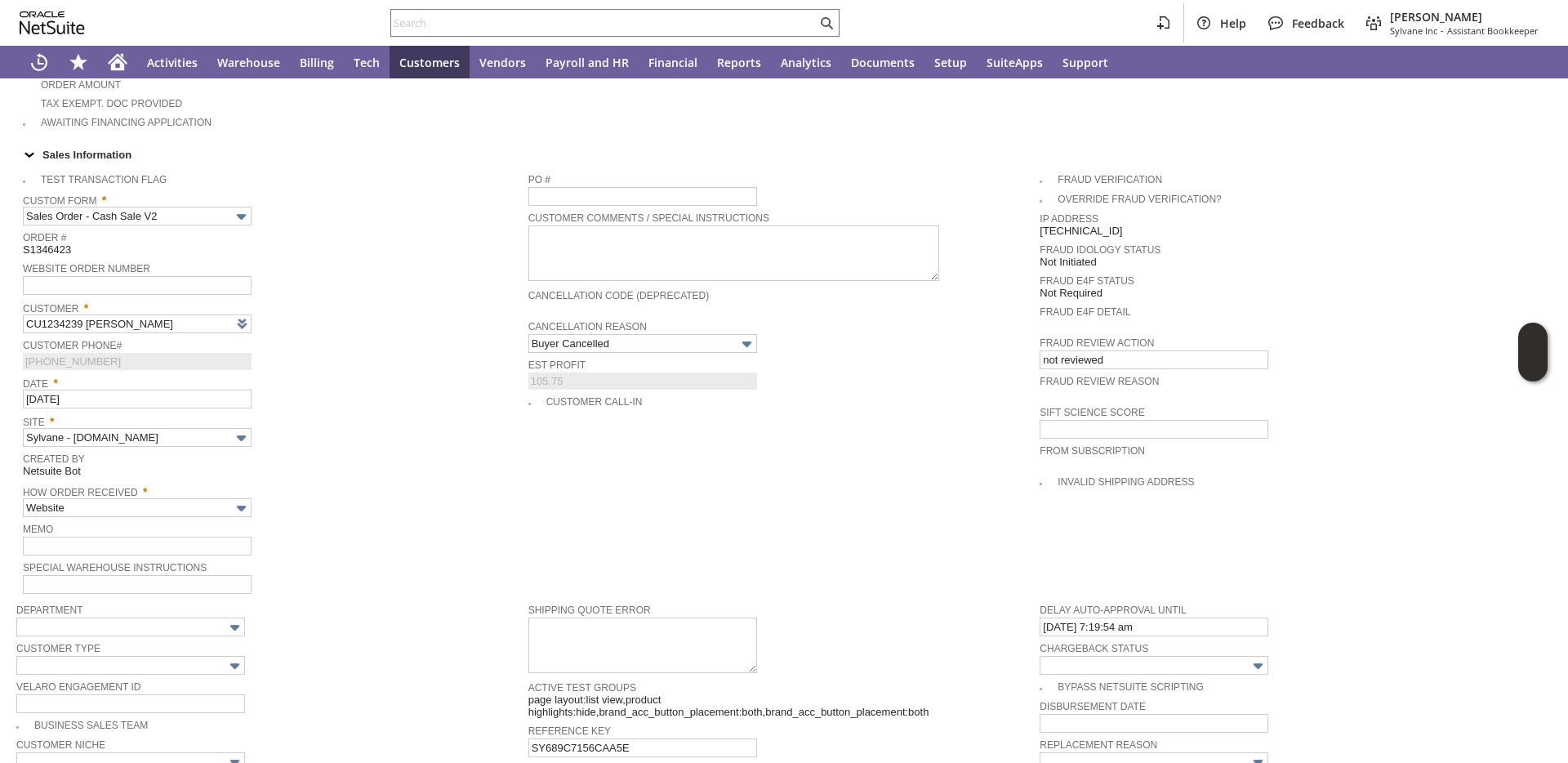
click at [436, 306] on span "Customer *" at bounding box center [272, 305] width 497 height 18
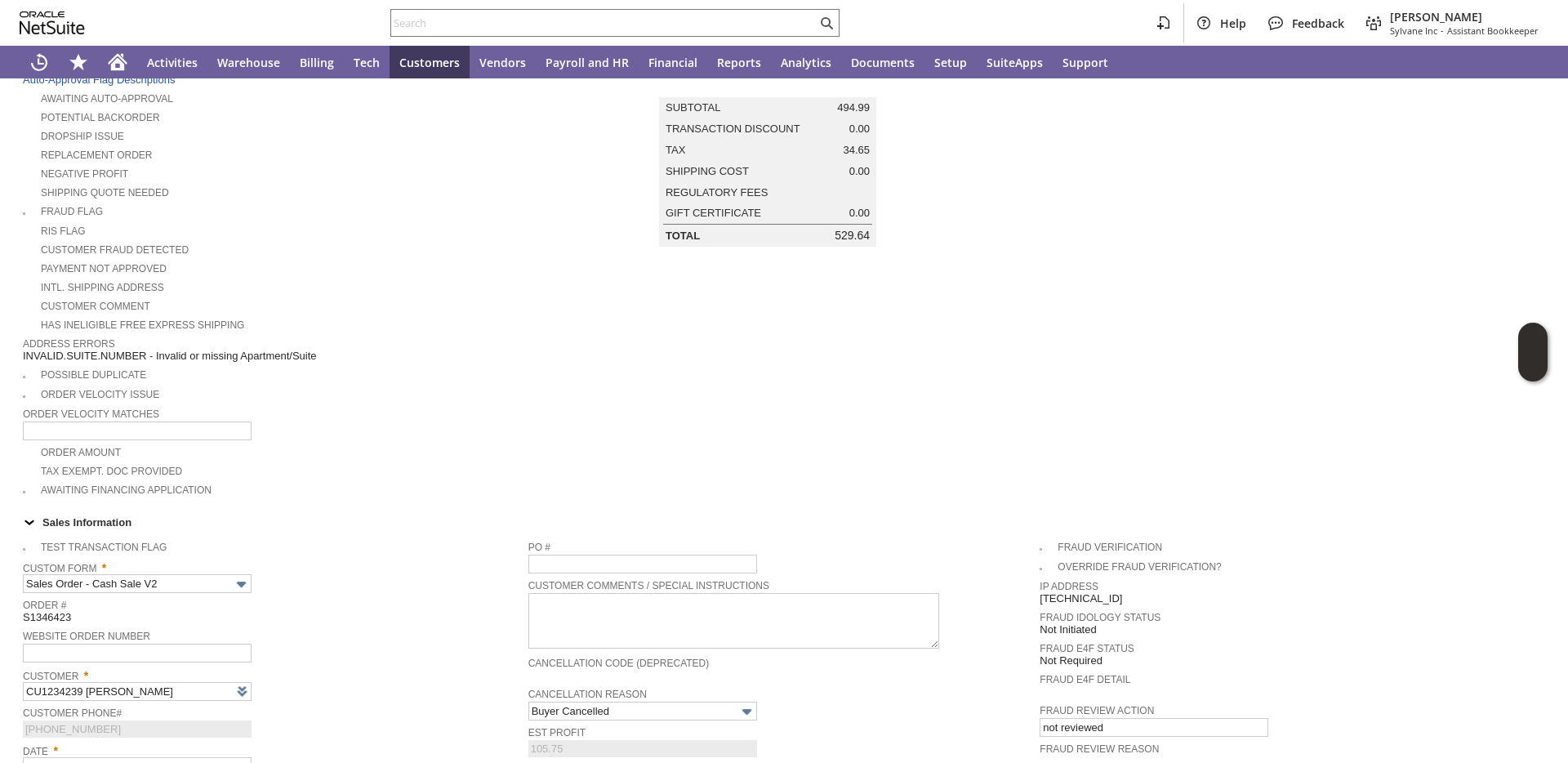
scroll to position [0, 0]
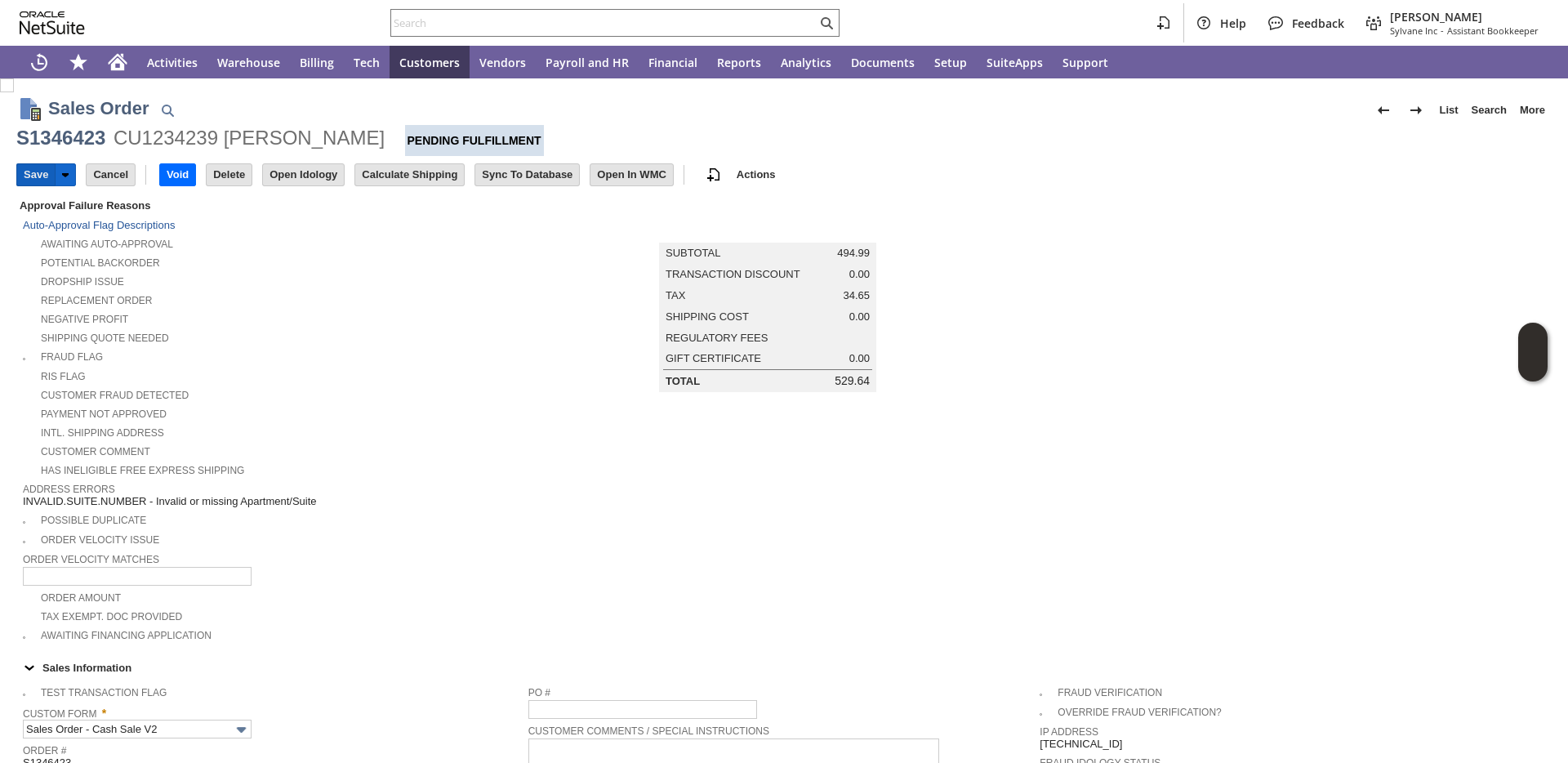
click at [41, 175] on input "Save" at bounding box center [36, 175] width 37 height 21
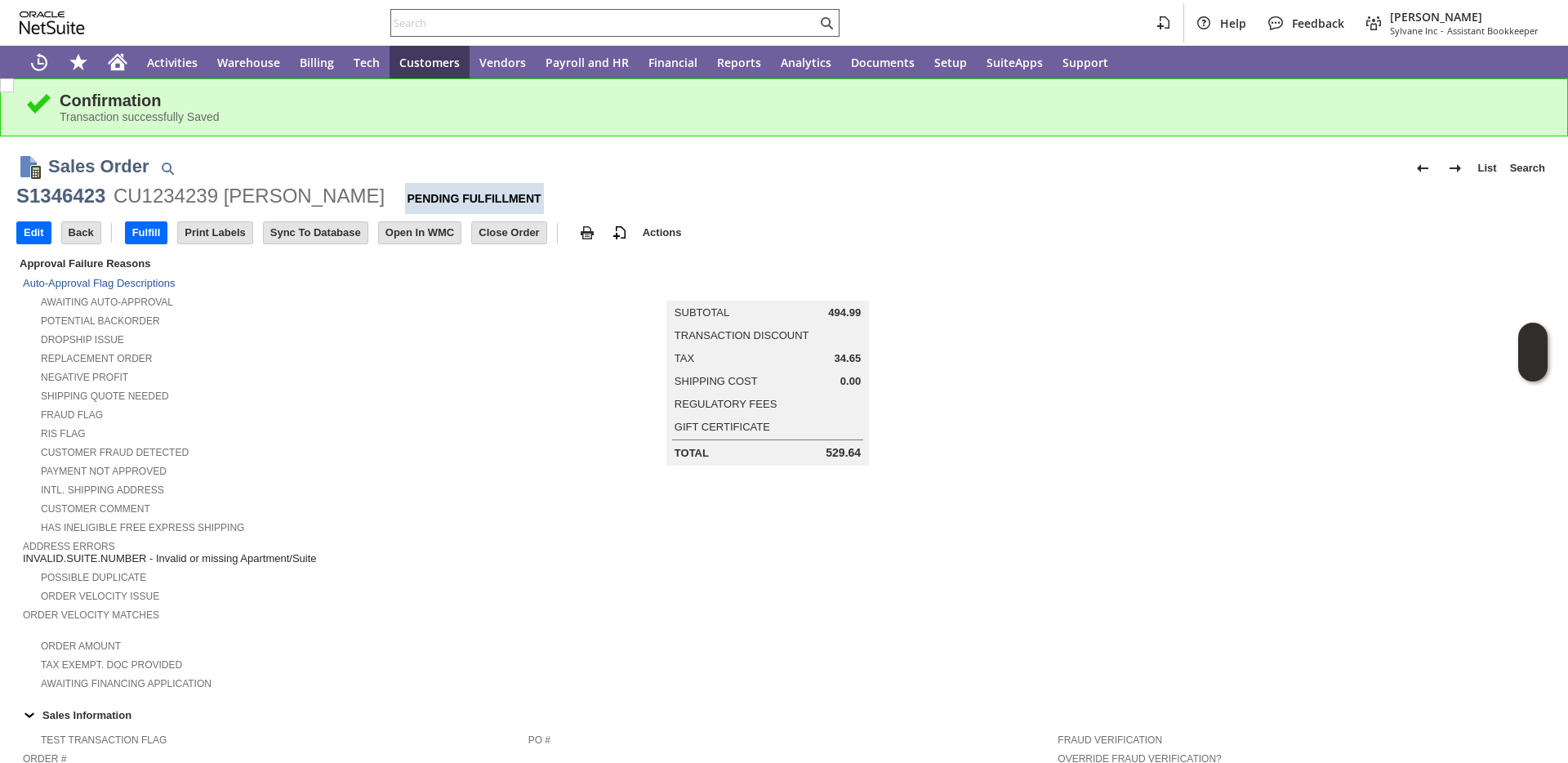
click at [542, 25] on input "text" at bounding box center [604, 22] width 426 height 20
paste input "P214470"
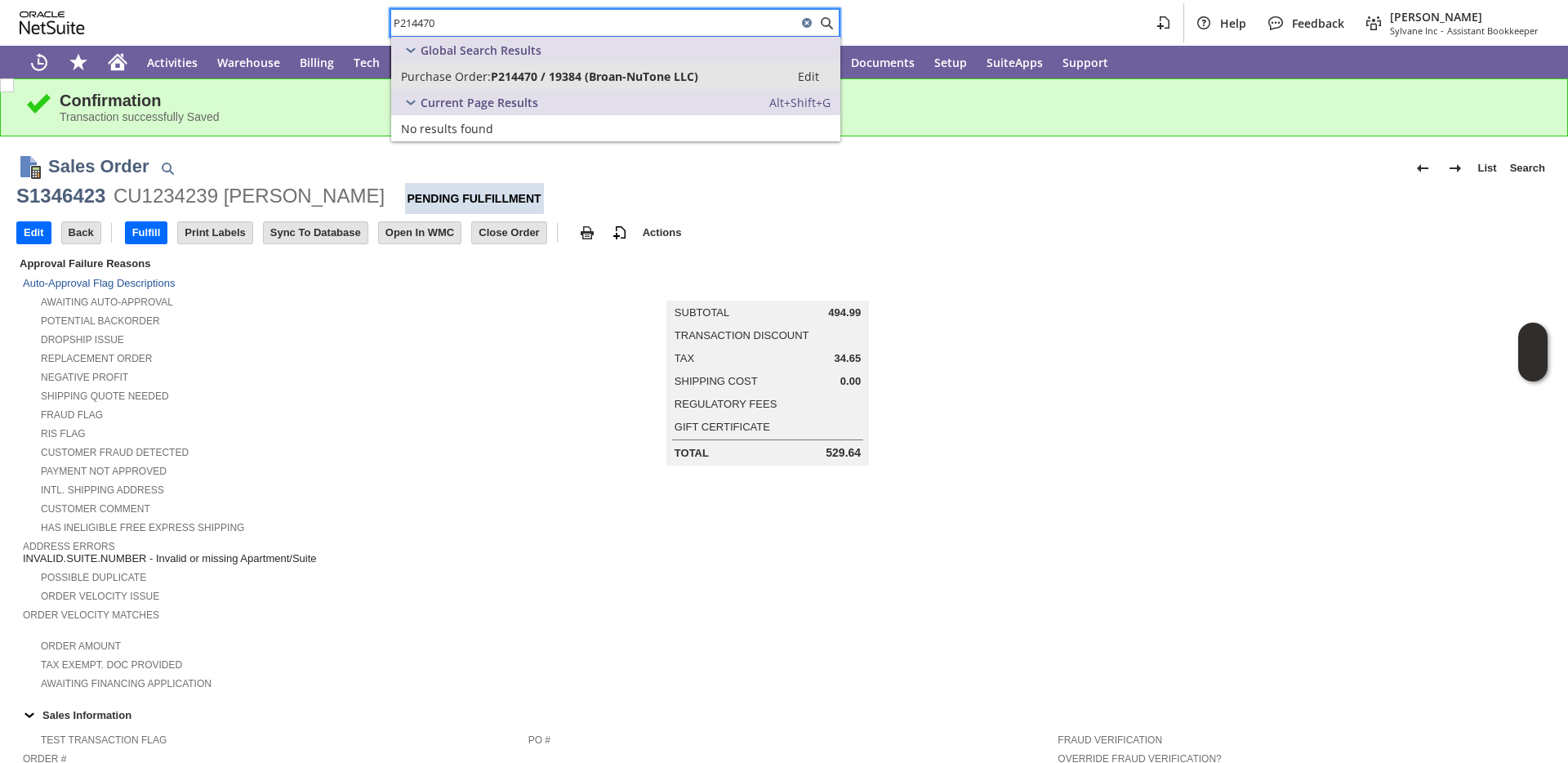
type input "P214470"
click at [512, 75] on span "P214470 / 19384 (Broan-NuTone LLC)" at bounding box center [595, 77] width 208 height 15
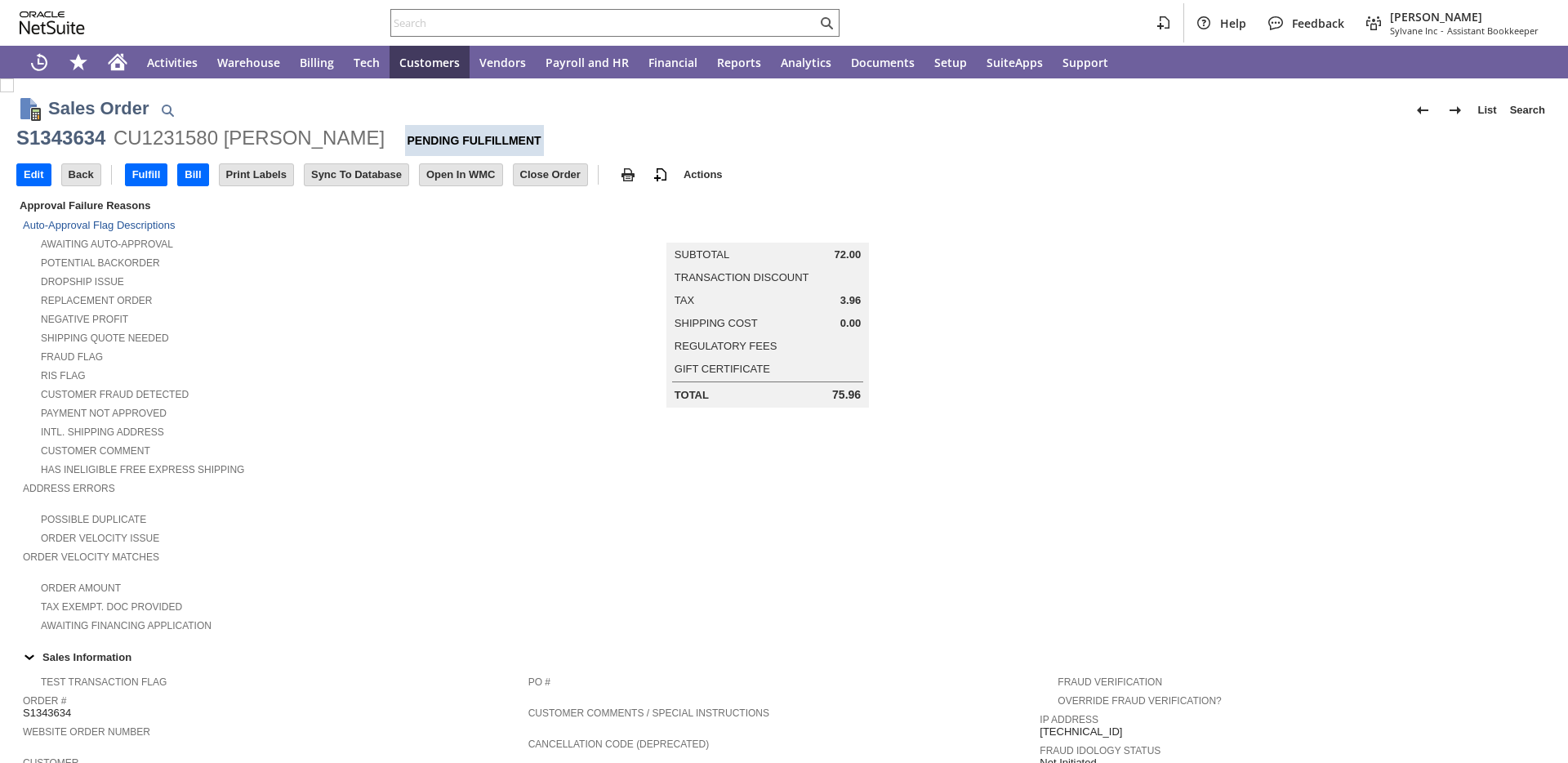
scroll to position [806, 0]
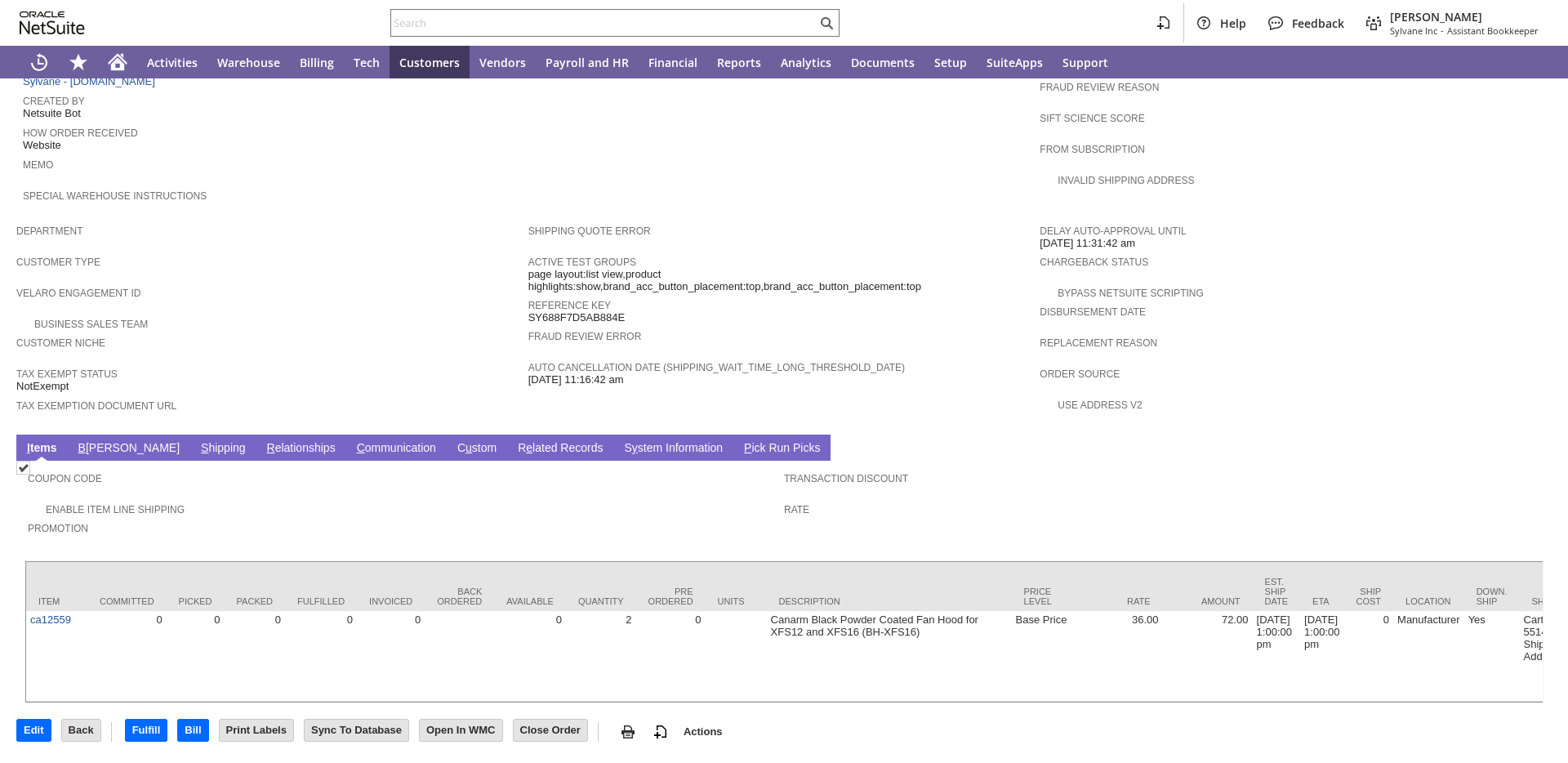
click at [111, 441] on link "B [PERSON_NAME]" at bounding box center [129, 449] width 110 height 15
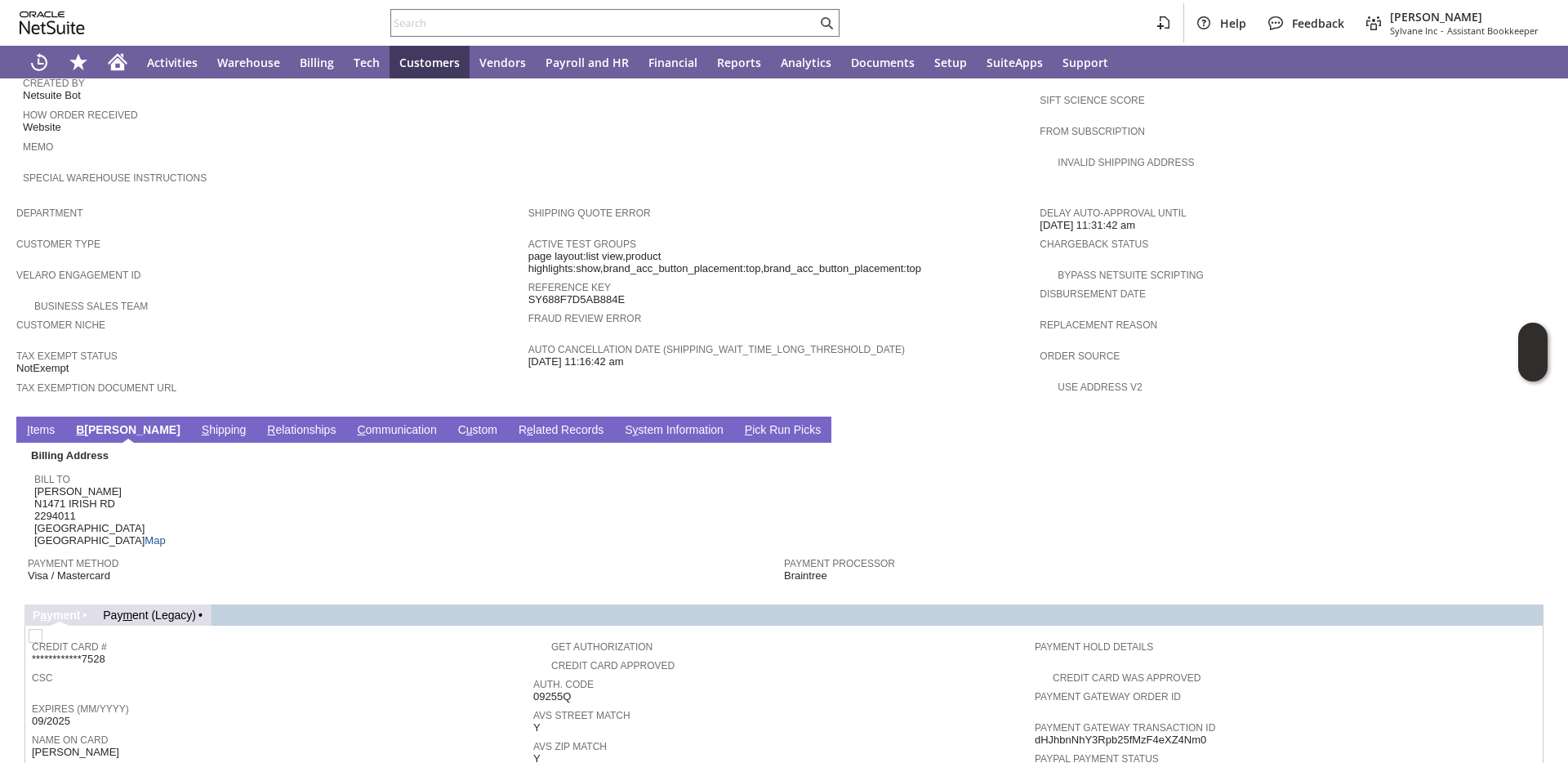
scroll to position [0, 0]
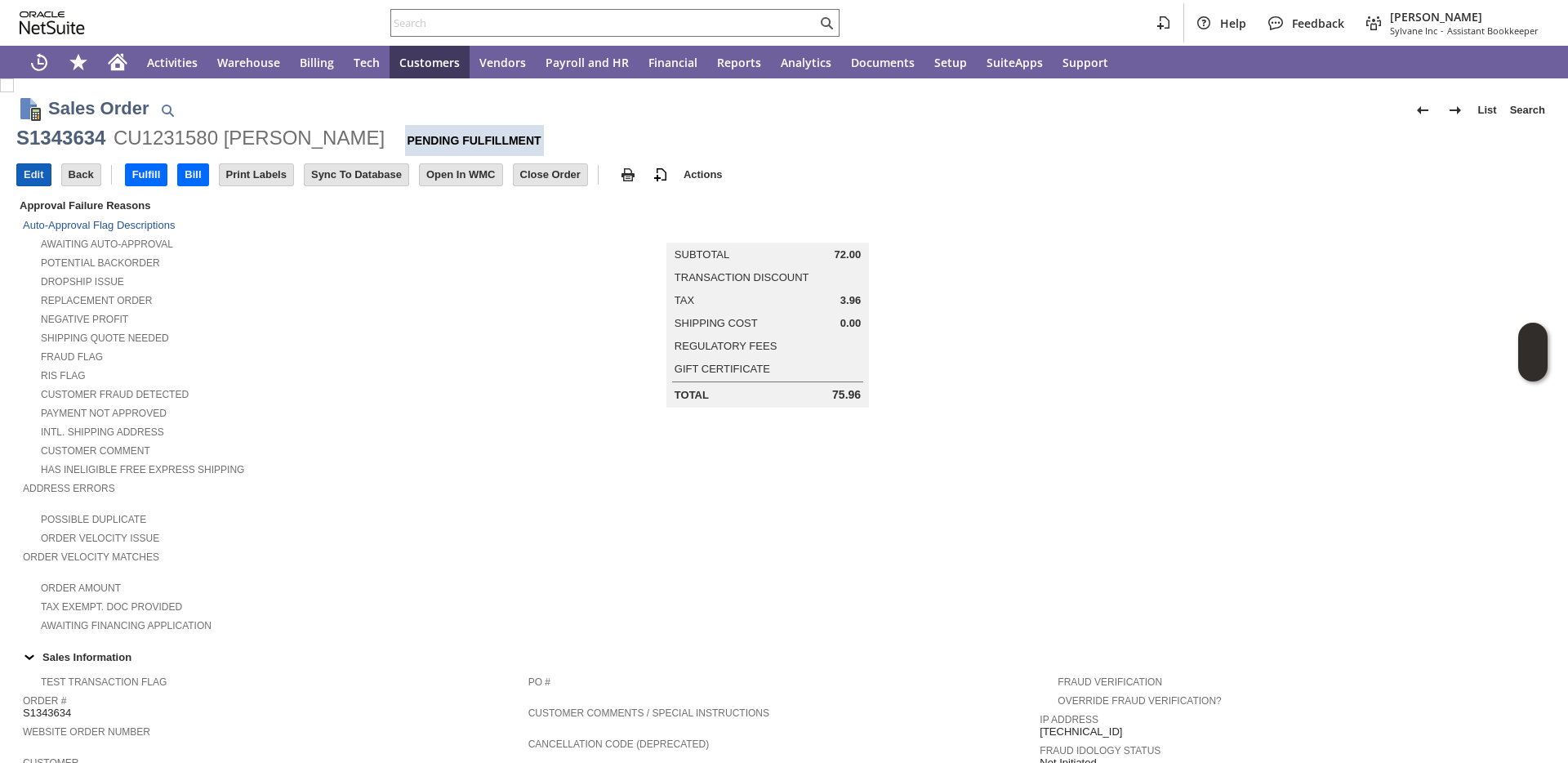
click at [28, 175] on input "Edit" at bounding box center [33, 175] width 33 height 21
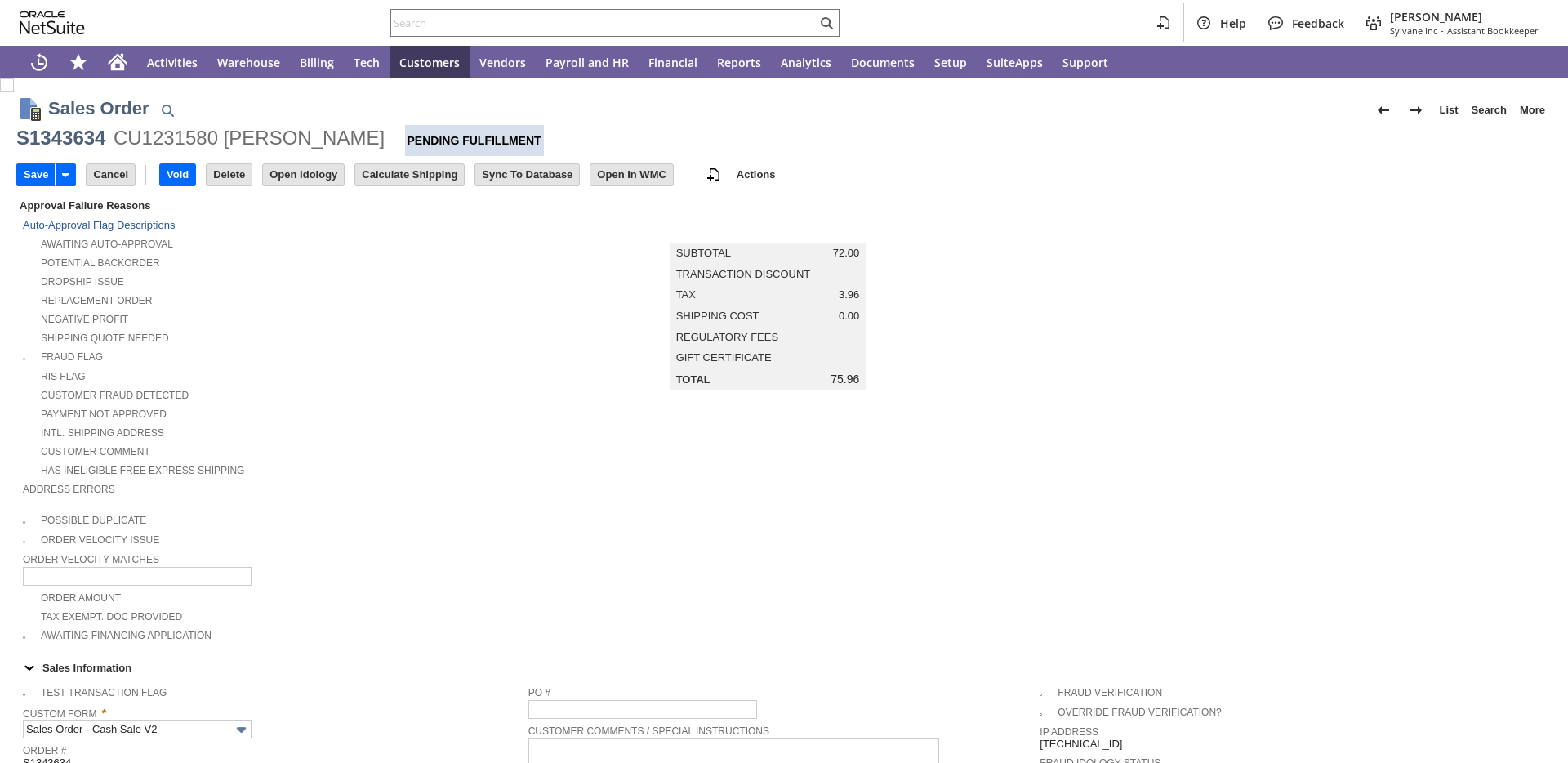
scroll to position [443, 0]
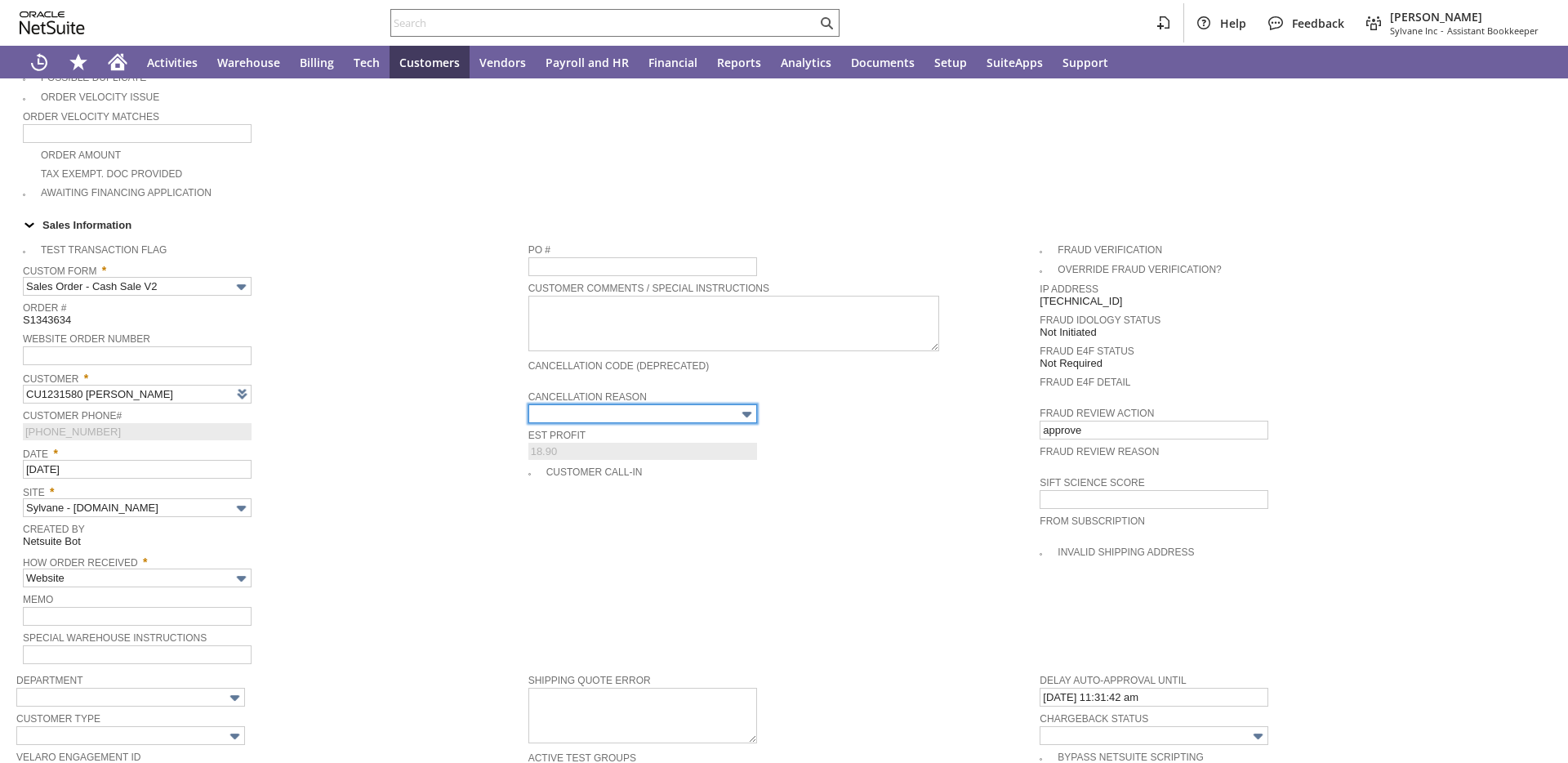
click at [568, 411] on input "text" at bounding box center [643, 414] width 229 height 19
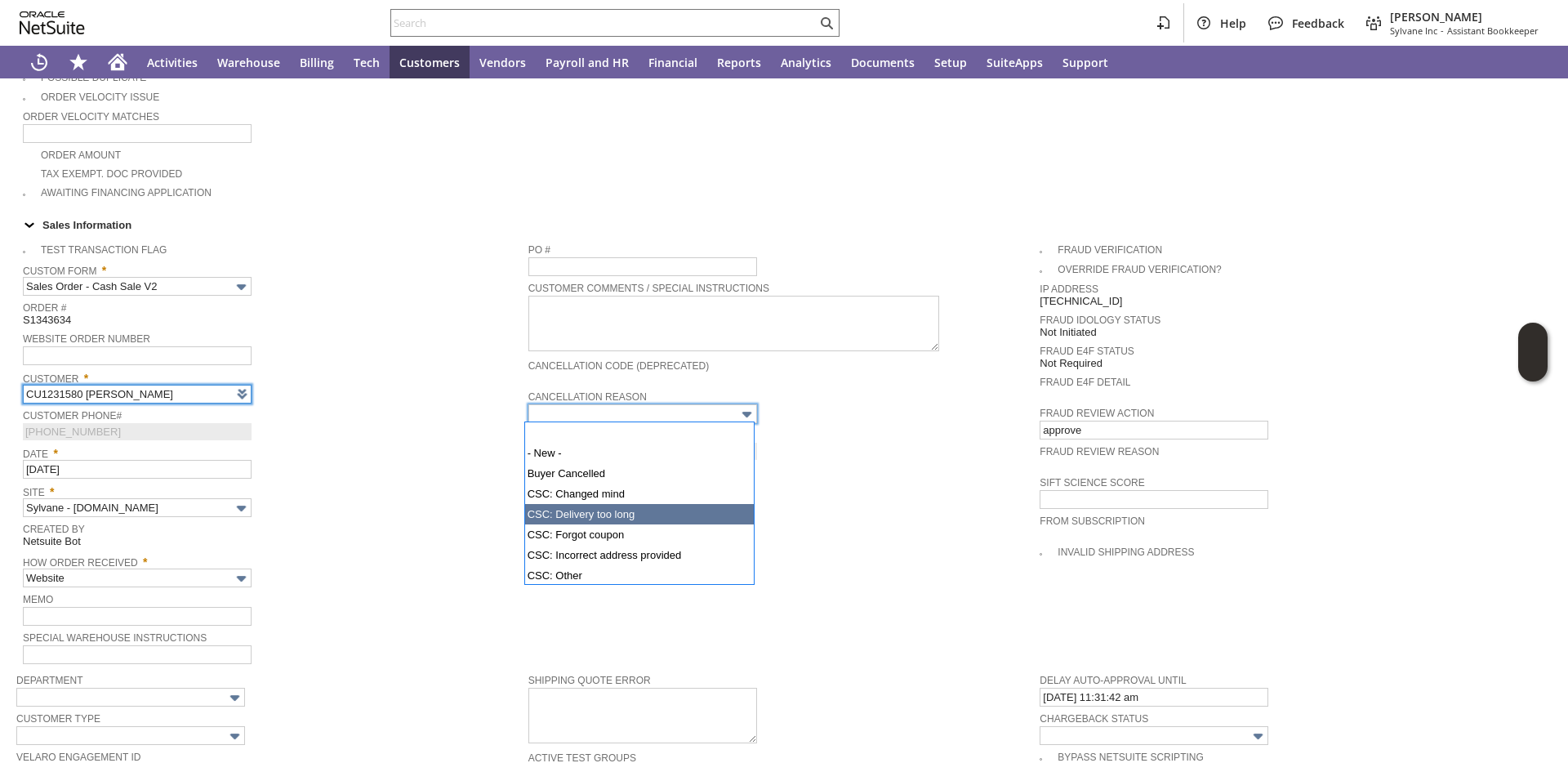
scroll to position [157, 0]
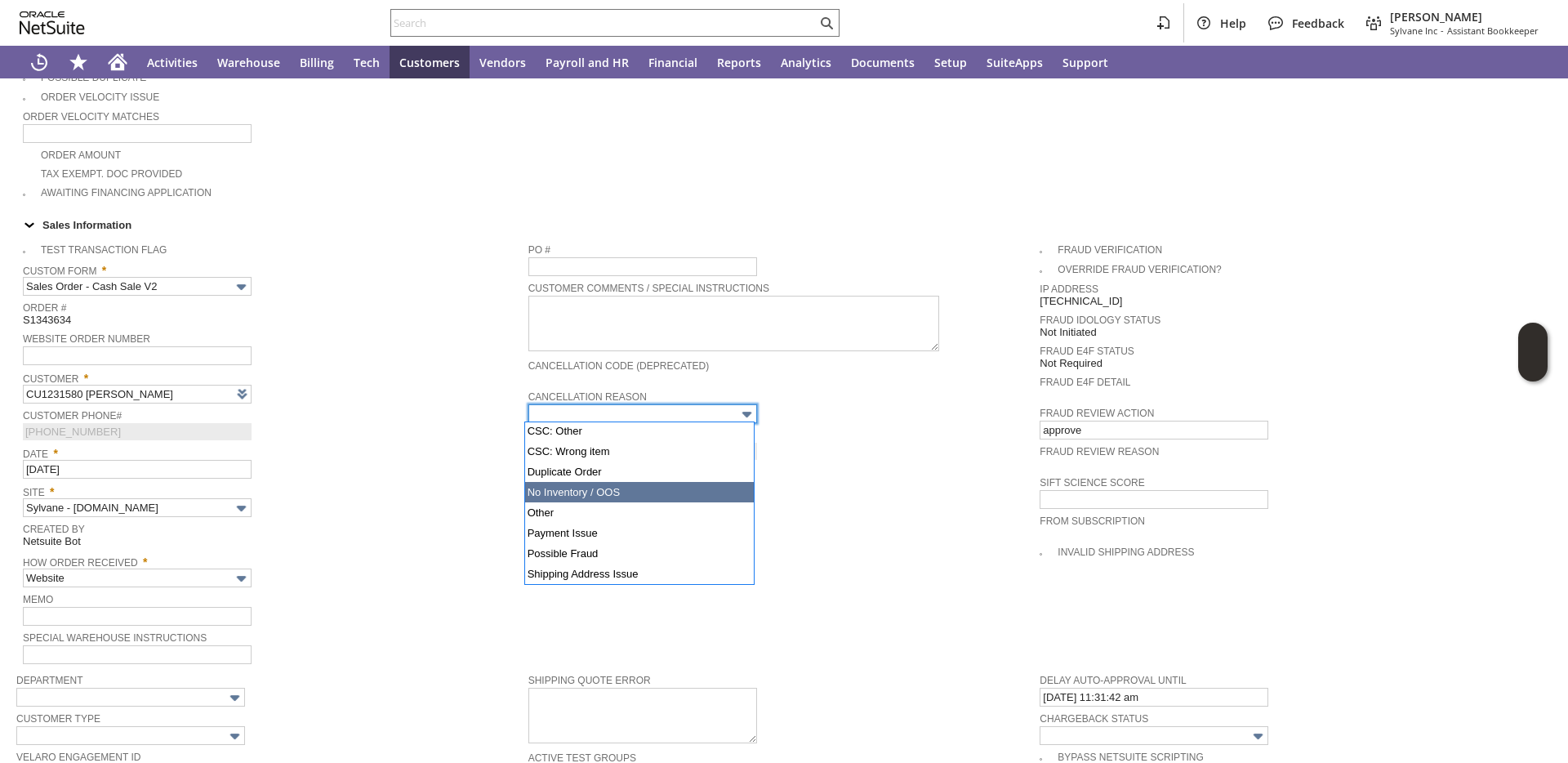
type input "No Inventory / OOS"
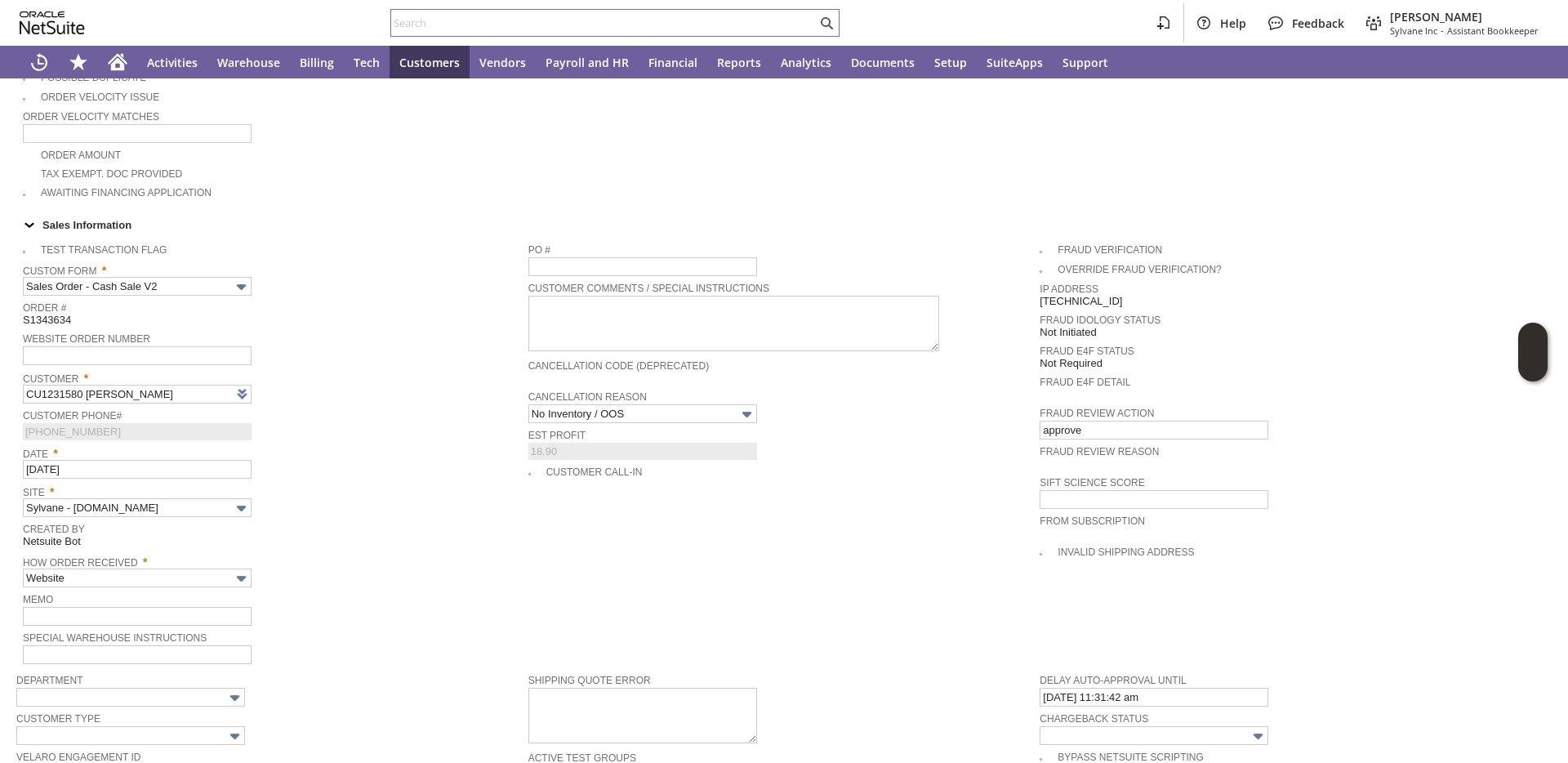
click at [444, 463] on div "Date * 8/3/2025" at bounding box center [272, 460] width 497 height 37
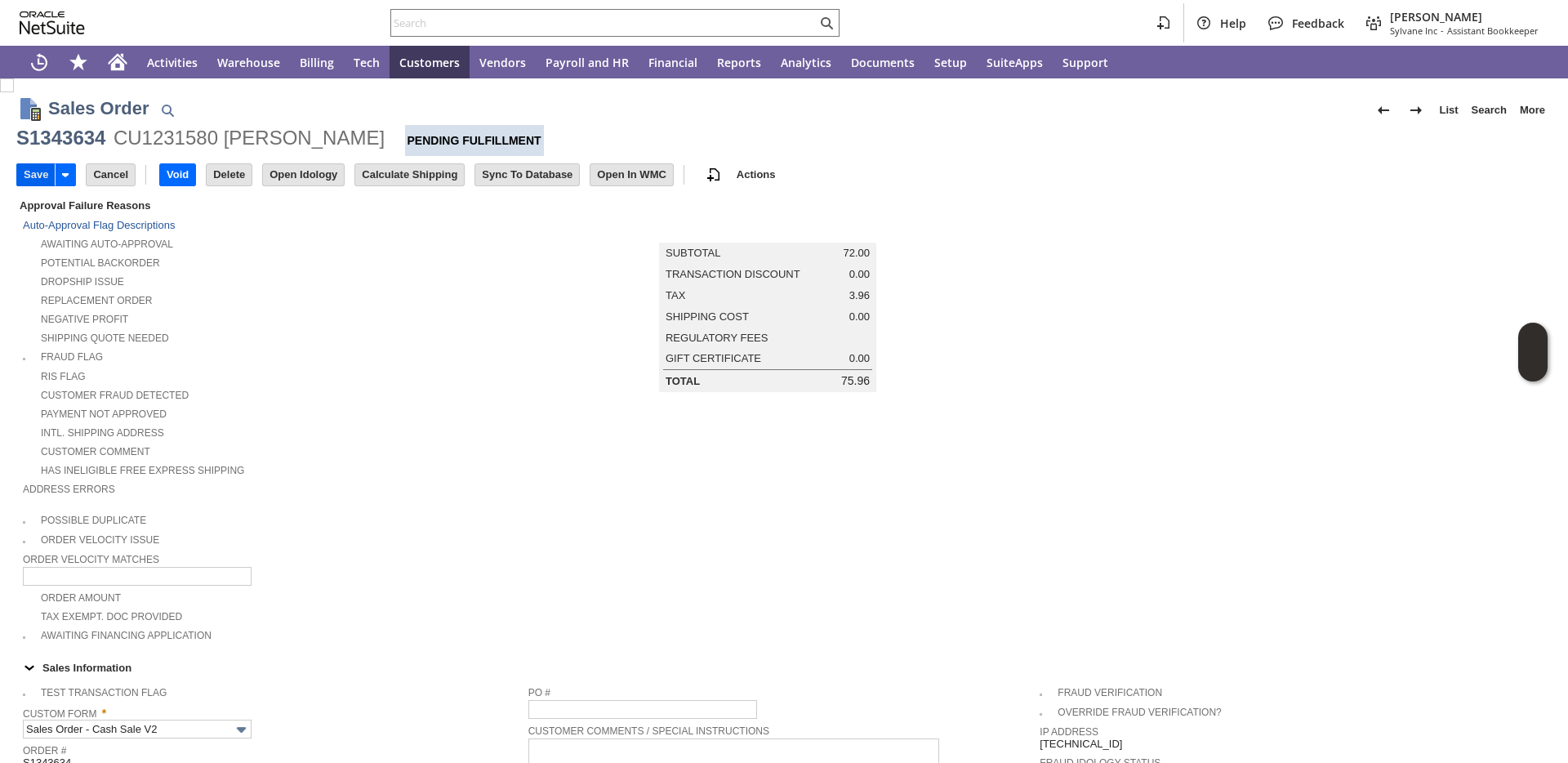
click at [38, 177] on input "Save" at bounding box center [36, 175] width 37 height 21
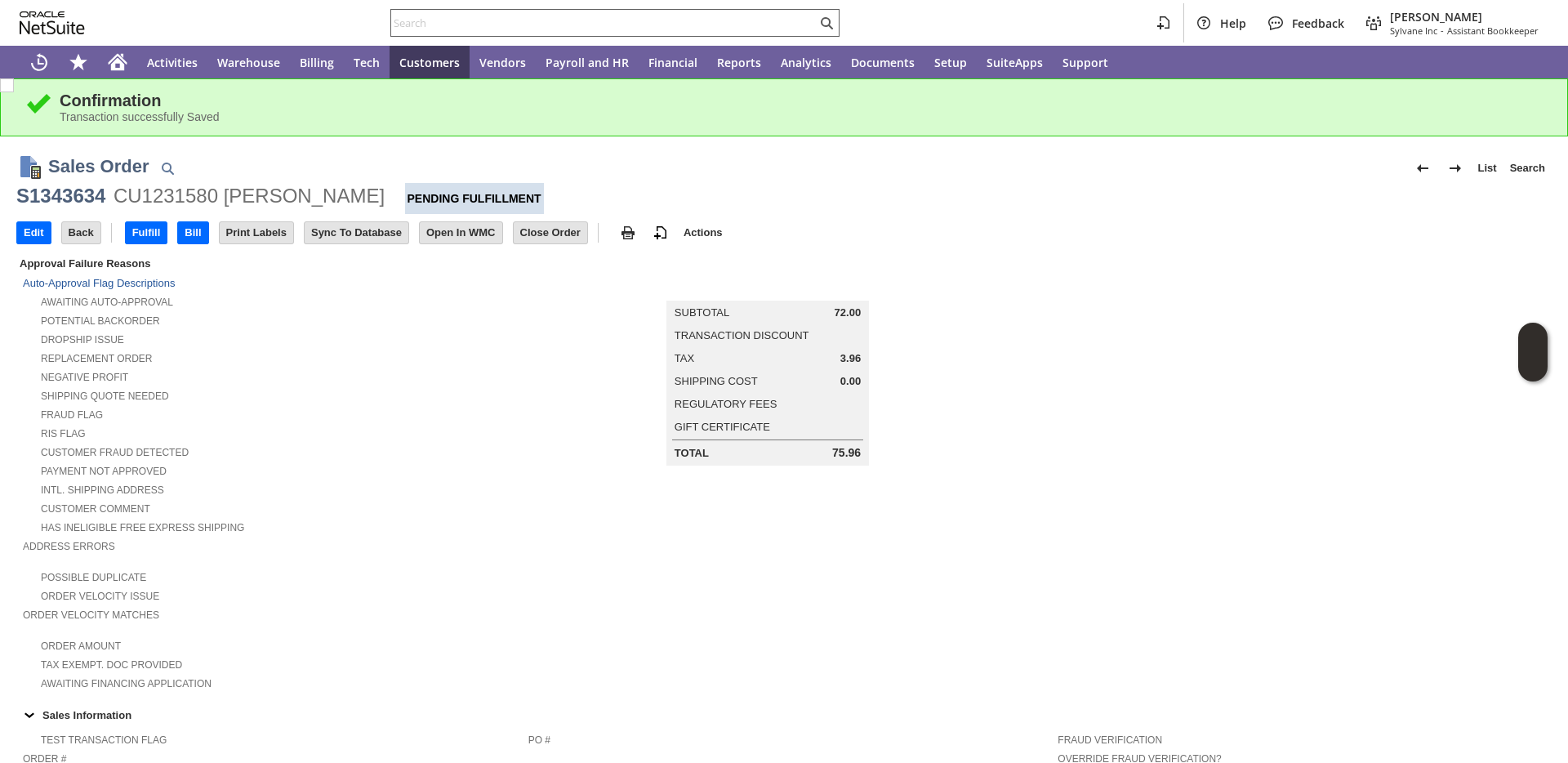
click at [455, 19] on input "text" at bounding box center [604, 22] width 426 height 20
paste input "P214470"
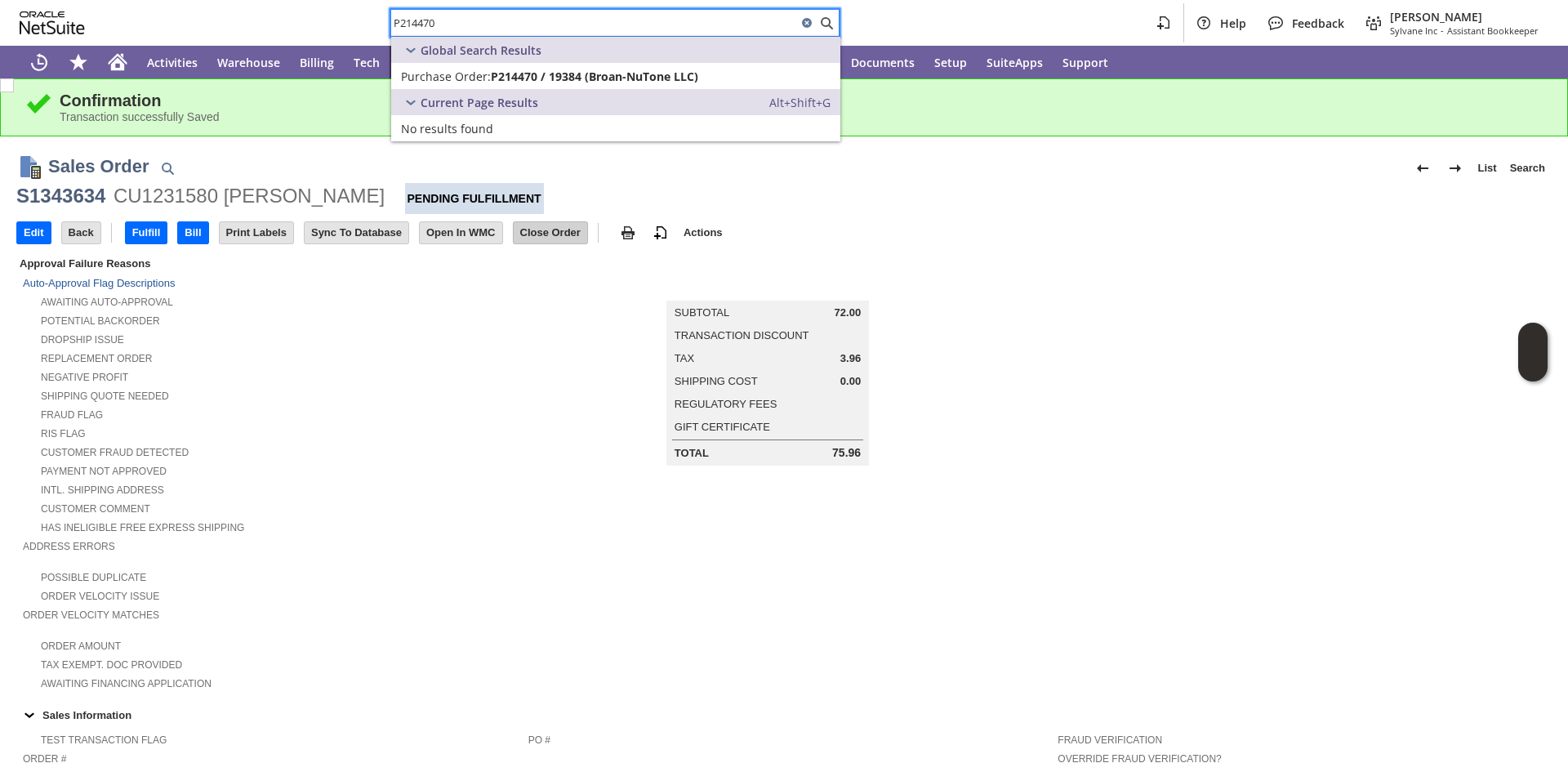
type input "P214470"
click at [572, 241] on input "Close Order" at bounding box center [550, 232] width 73 height 21
